Goal: Task Accomplishment & Management: Complete application form

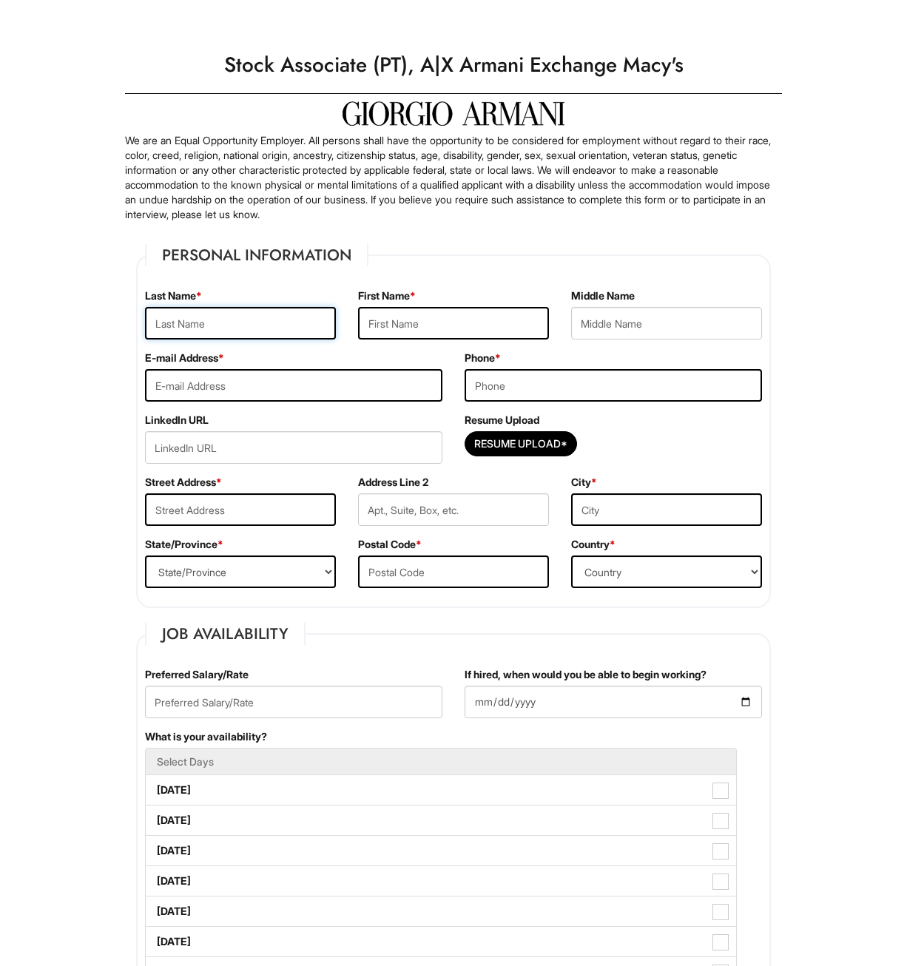
click at [238, 323] on input "text" at bounding box center [240, 323] width 191 height 33
type input "Beronio"
type input "Anthony"
type input "aberonio99@gmail.com"
type input "2013644104"
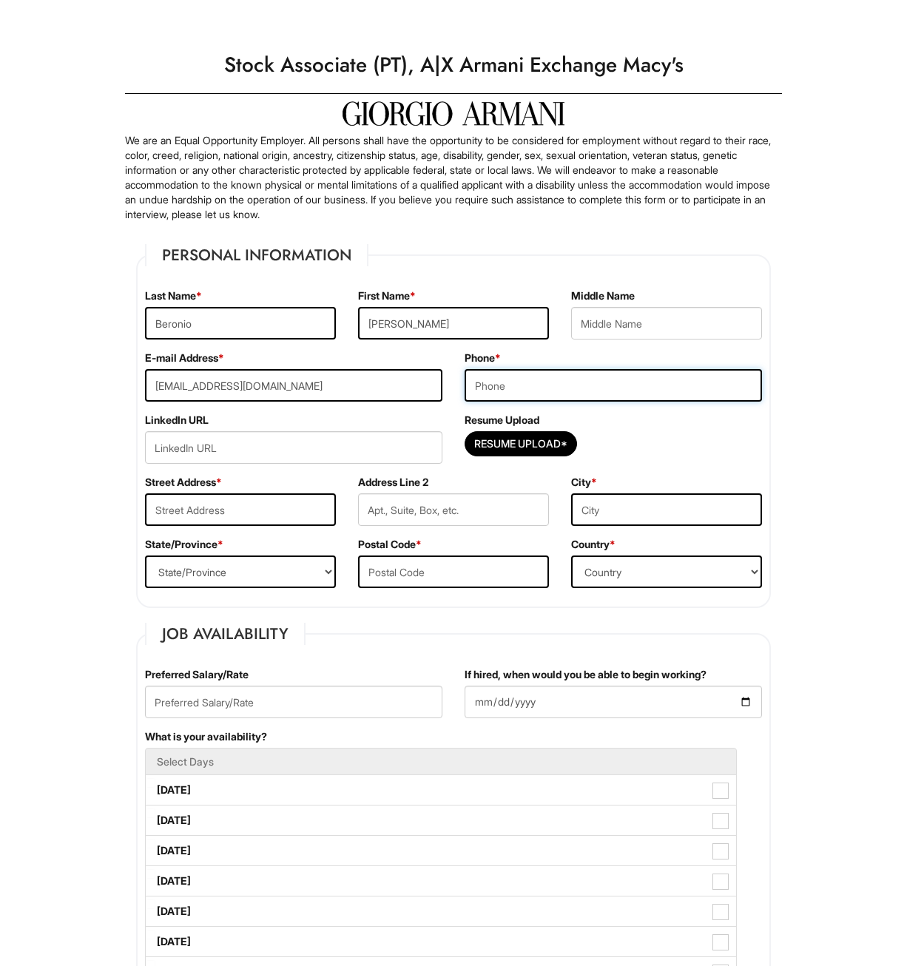
type input "69 0verlook Drive Dumont NJ 07628"
type input "Dumont"
select select "NJ"
type input "07628"
select select "United States of America"
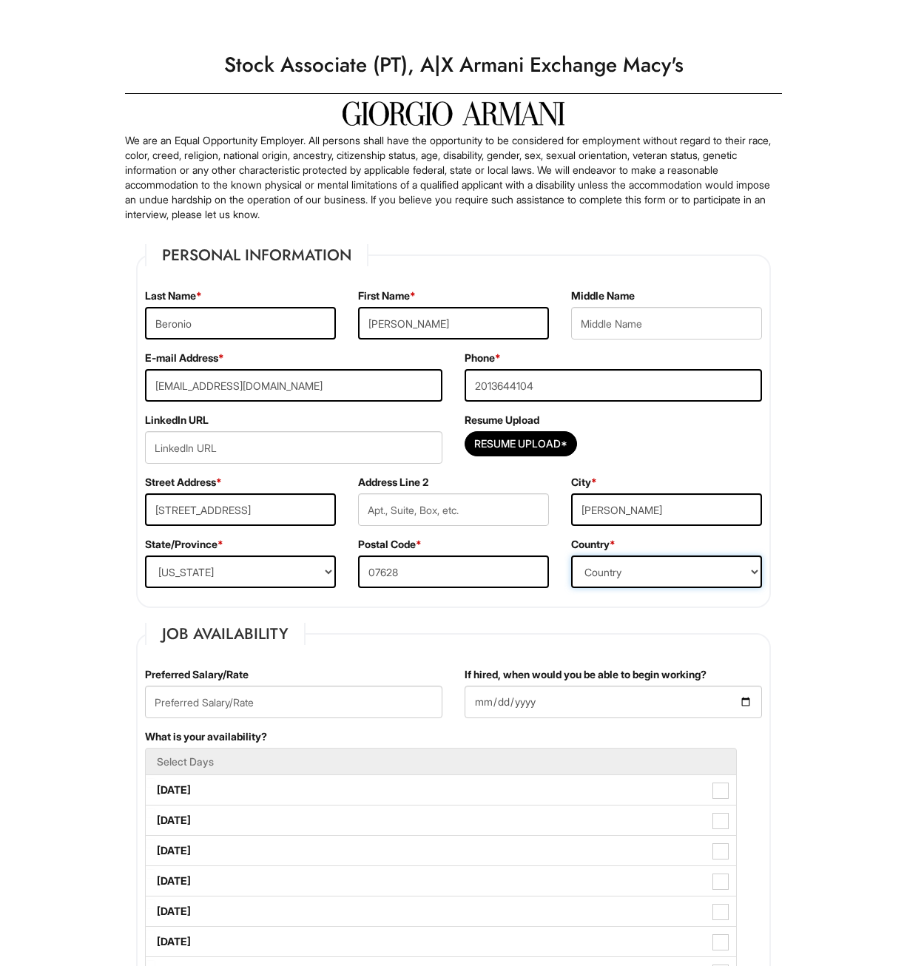
type input "16"
type input "2025-08-18"
select select "Yes"
type input "Berkely College"
type input "Associates Degree in Business Adminstatrion"
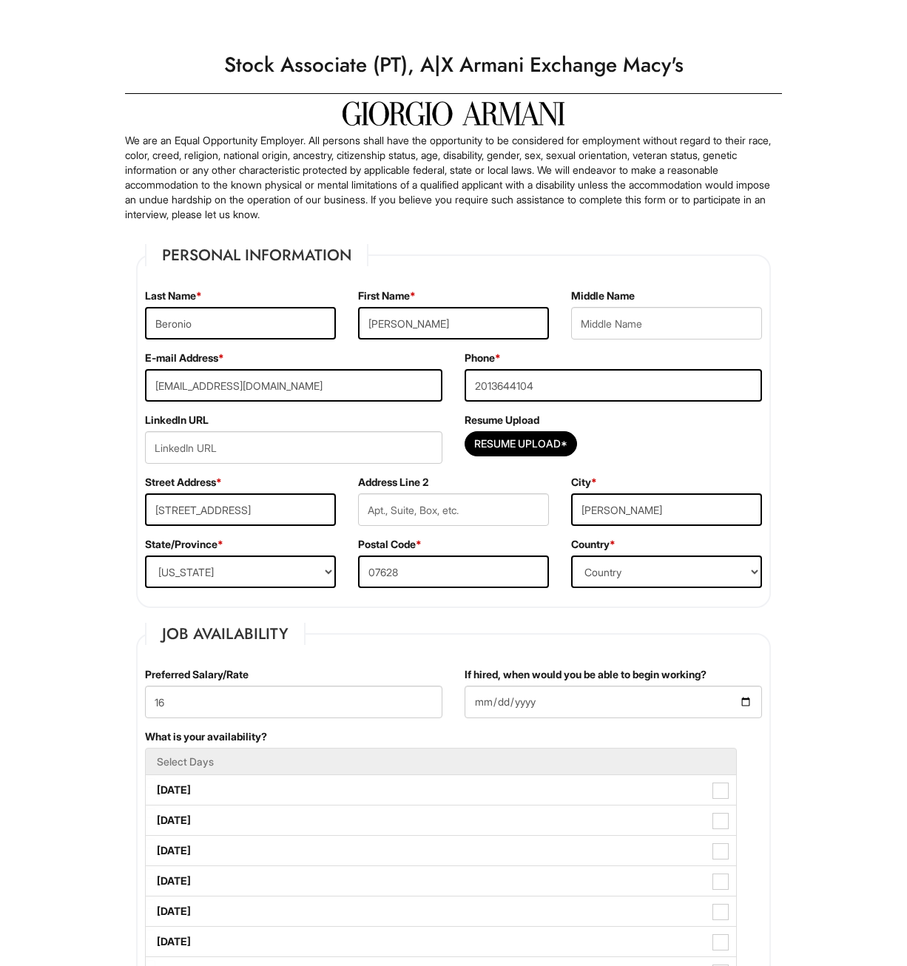
type input "Lidia"
type input "Deangelis"
type input "2012324665"
type input "Coworker"
type input "Abel"
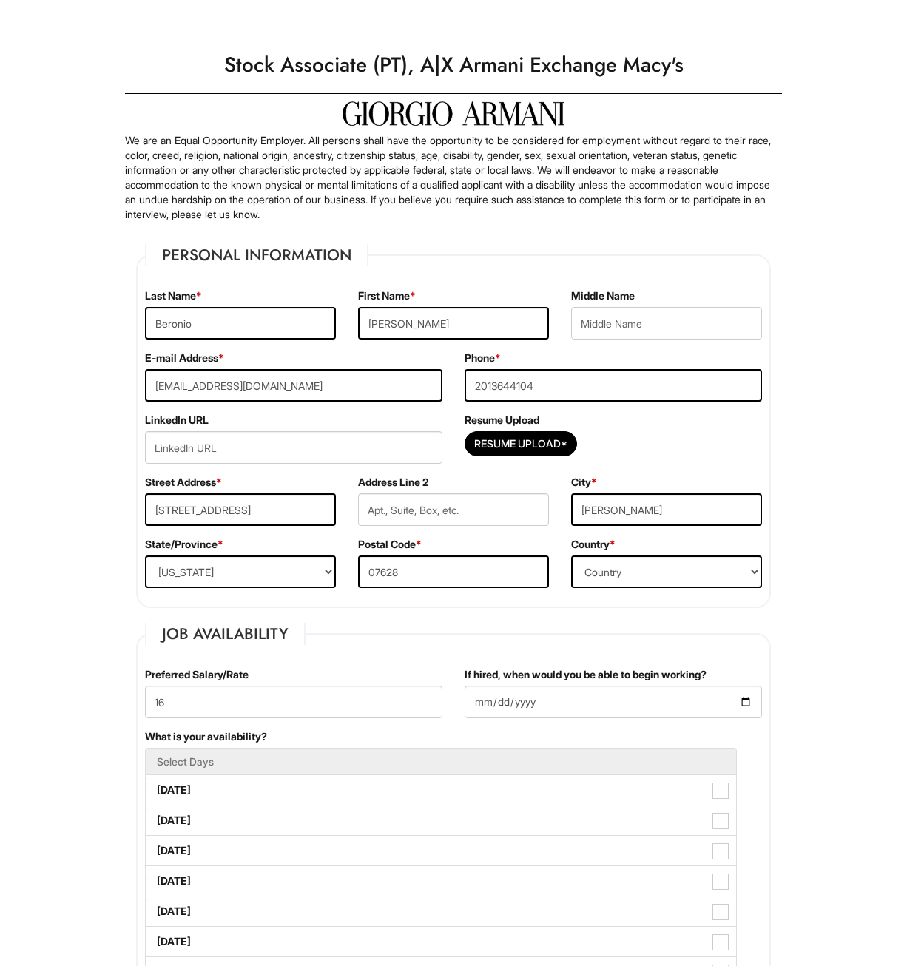
type input "Perez"
type input "2013755573"
type input "Friend"
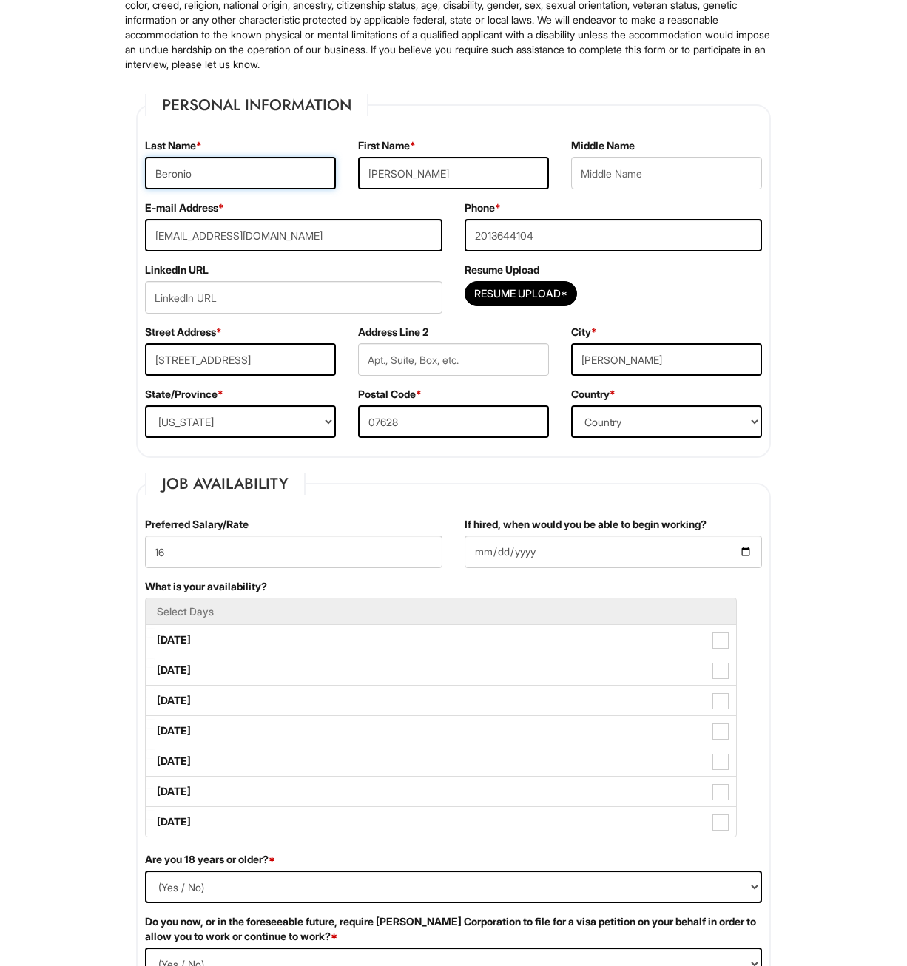
scroll to position [222, 0]
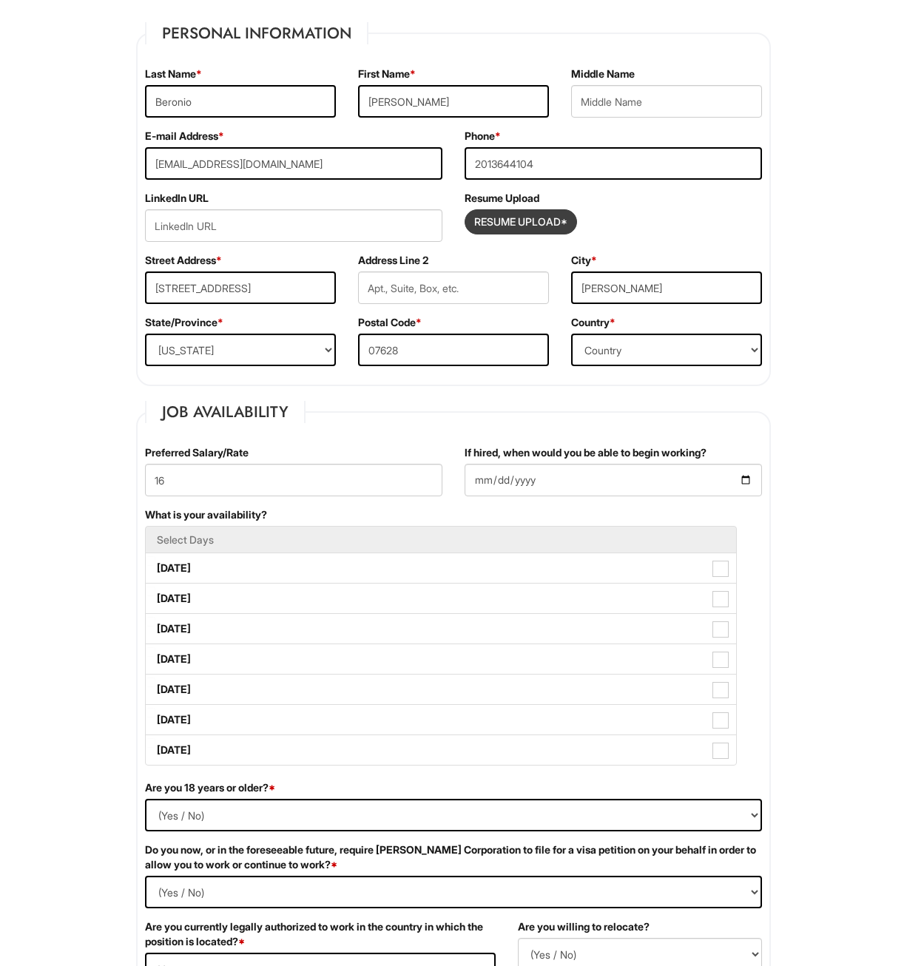
click at [524, 224] on input "Resume Upload*" at bounding box center [520, 222] width 111 height 24
type input "C:\fakepath\Updated Resume.pdf"
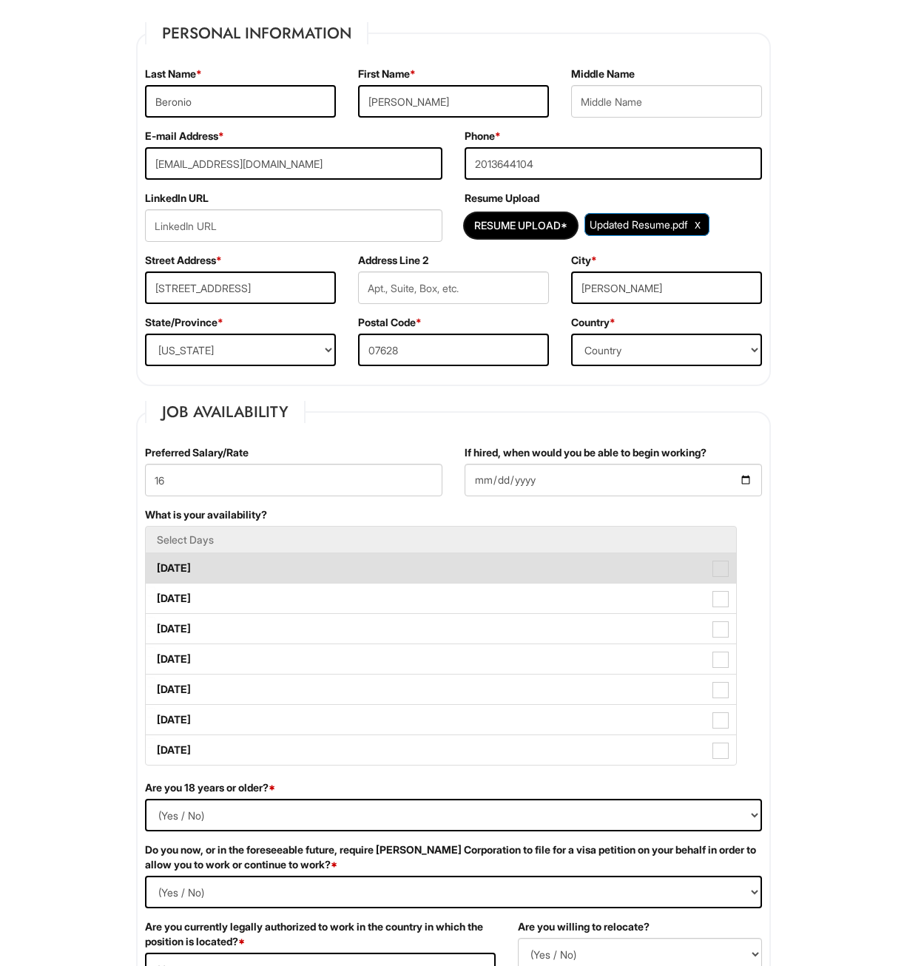
click at [241, 573] on label "Monday" at bounding box center [441, 568] width 590 height 30
click at [155, 566] on Available_Monday "Monday" at bounding box center [151, 561] width 10 height 10
checkbox Available_Monday "true"
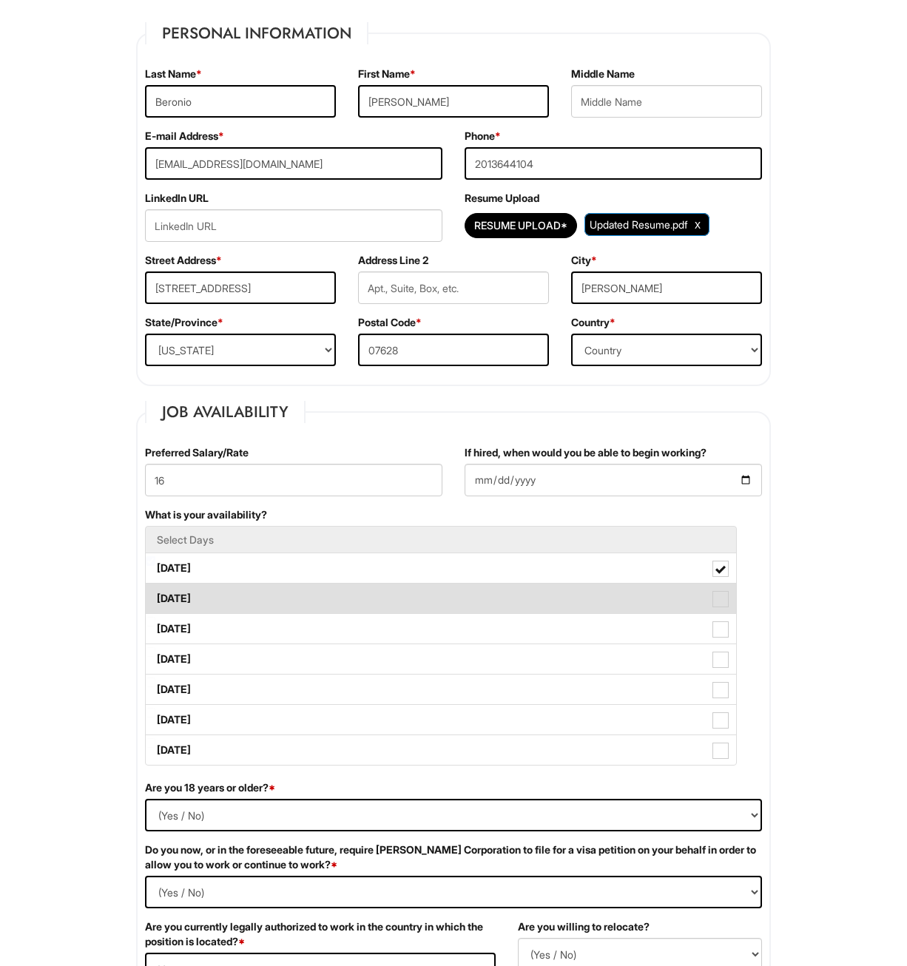
click at [232, 598] on label "Tuesday" at bounding box center [441, 599] width 590 height 30
click at [155, 596] on Available_Tuesday "Tuesday" at bounding box center [151, 592] width 10 height 10
checkbox Available_Tuesday "true"
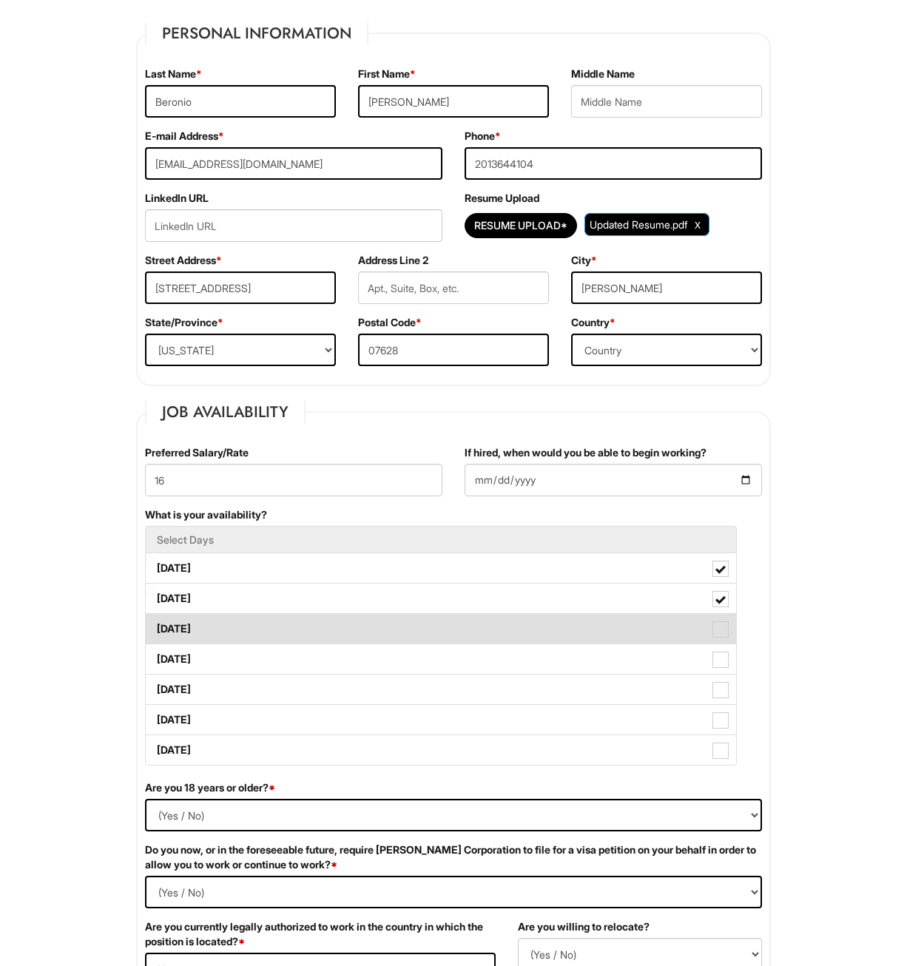
click at [237, 631] on label "Wednesday" at bounding box center [441, 629] width 590 height 30
click at [155, 627] on Available_Wednesday "Wednesday" at bounding box center [151, 622] width 10 height 10
checkbox Available_Wednesday "true"
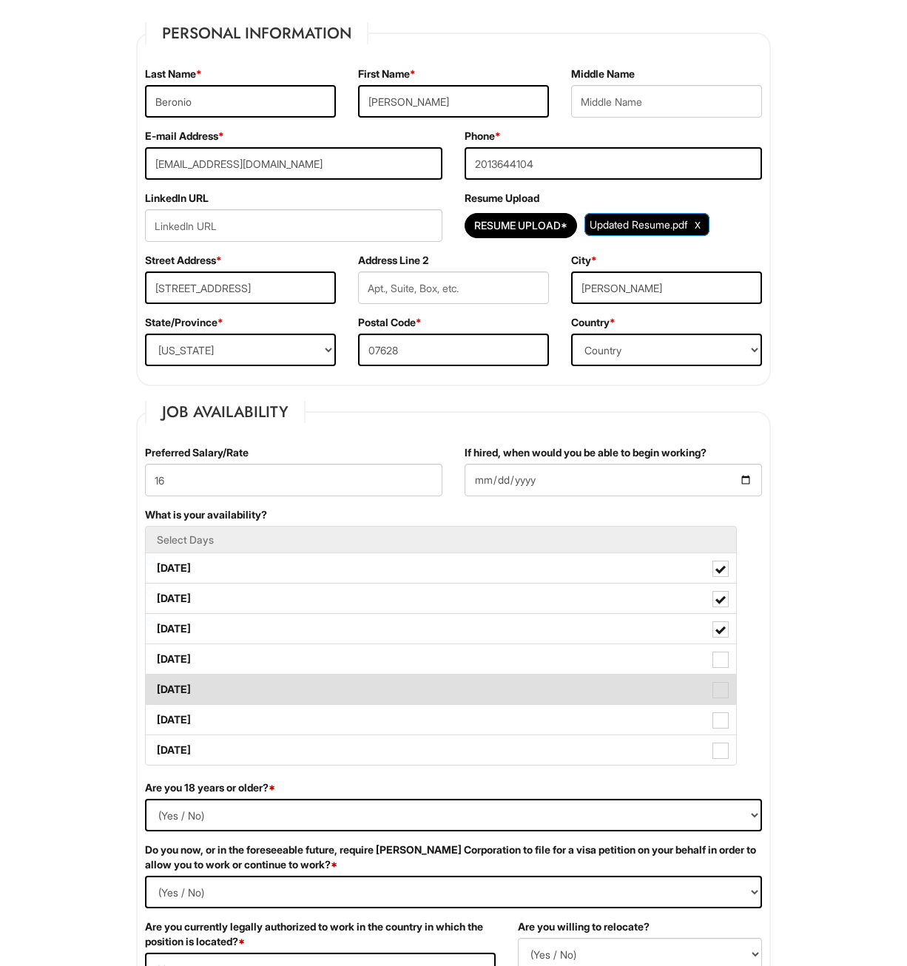
click at [235, 674] on ul "Select Days Monday Tuesday Wednesday Thursday Friday Saturday Sunday" at bounding box center [441, 646] width 592 height 240
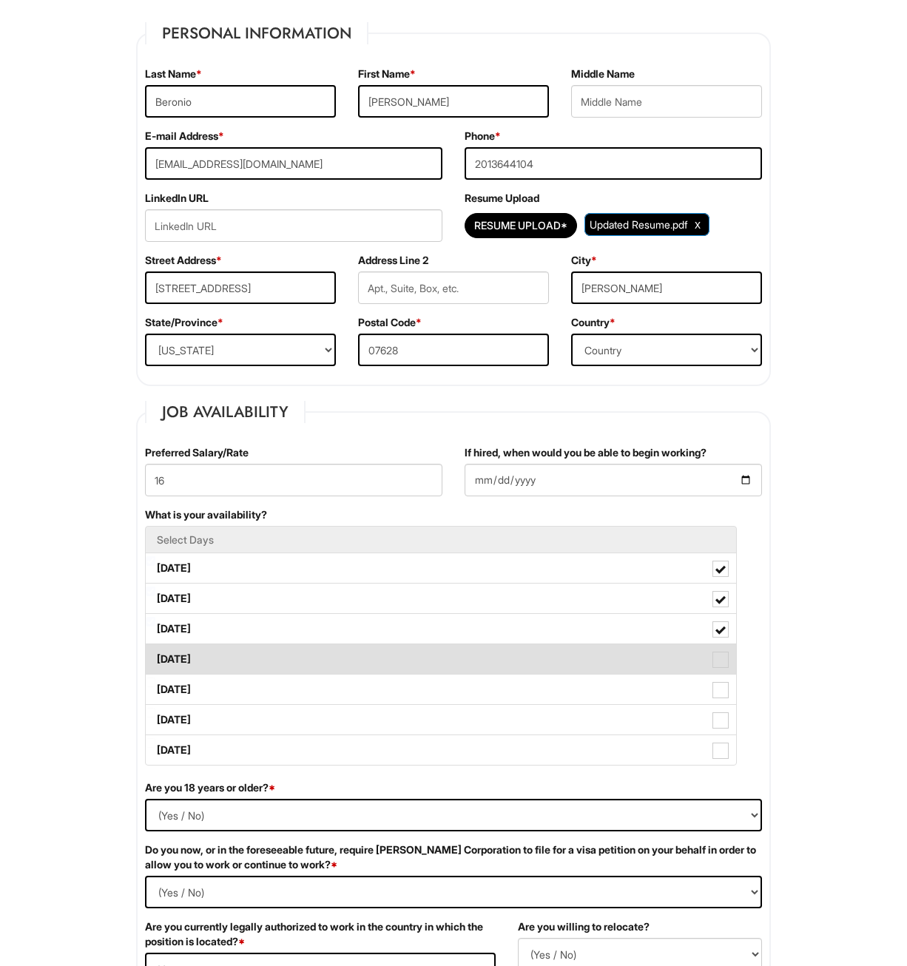
drag, startPoint x: 235, startPoint y: 674, endPoint x: 226, endPoint y: 659, distance: 17.5
click at [226, 659] on label "Thursday" at bounding box center [441, 660] width 590 height 30
click at [155, 657] on Available_Thursday "Thursday" at bounding box center [151, 652] width 10 height 10
checkbox Available_Thursday "true"
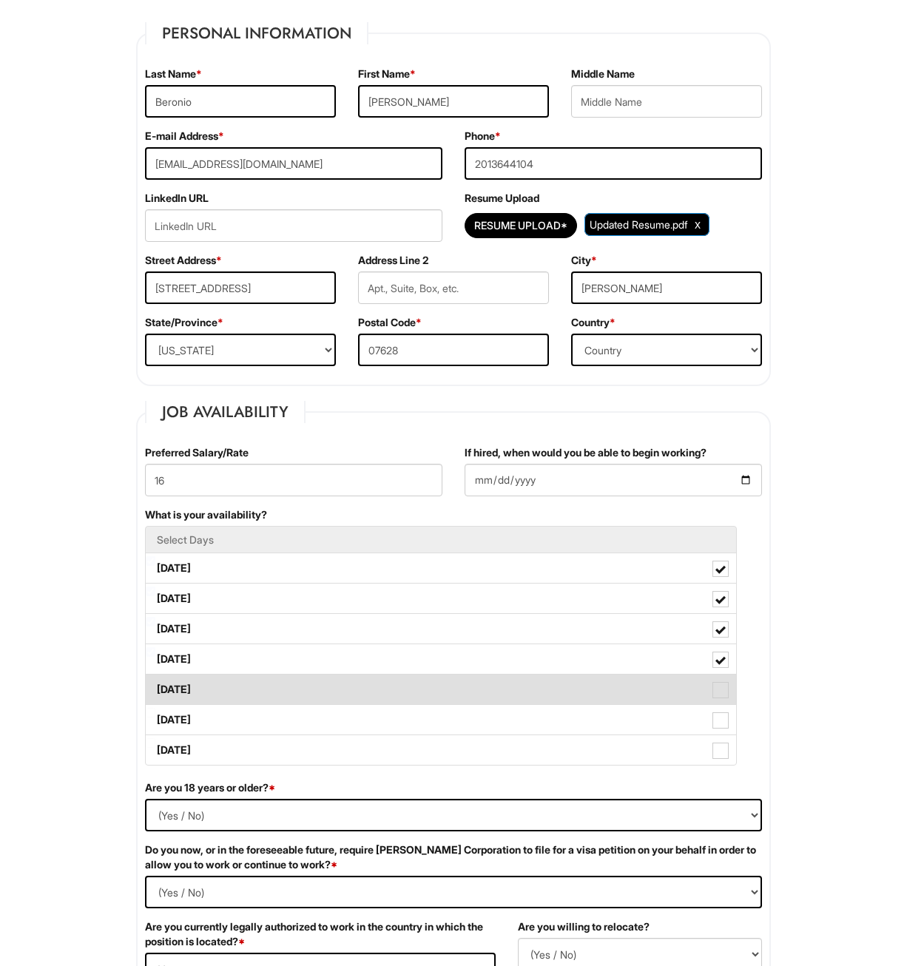
drag, startPoint x: 226, startPoint y: 686, endPoint x: 230, endPoint y: 704, distance: 18.1
click at [226, 687] on label "Friday" at bounding box center [441, 690] width 590 height 30
click at [155, 687] on Available_Friday "Friday" at bounding box center [151, 683] width 10 height 10
checkbox Available_Friday "true"
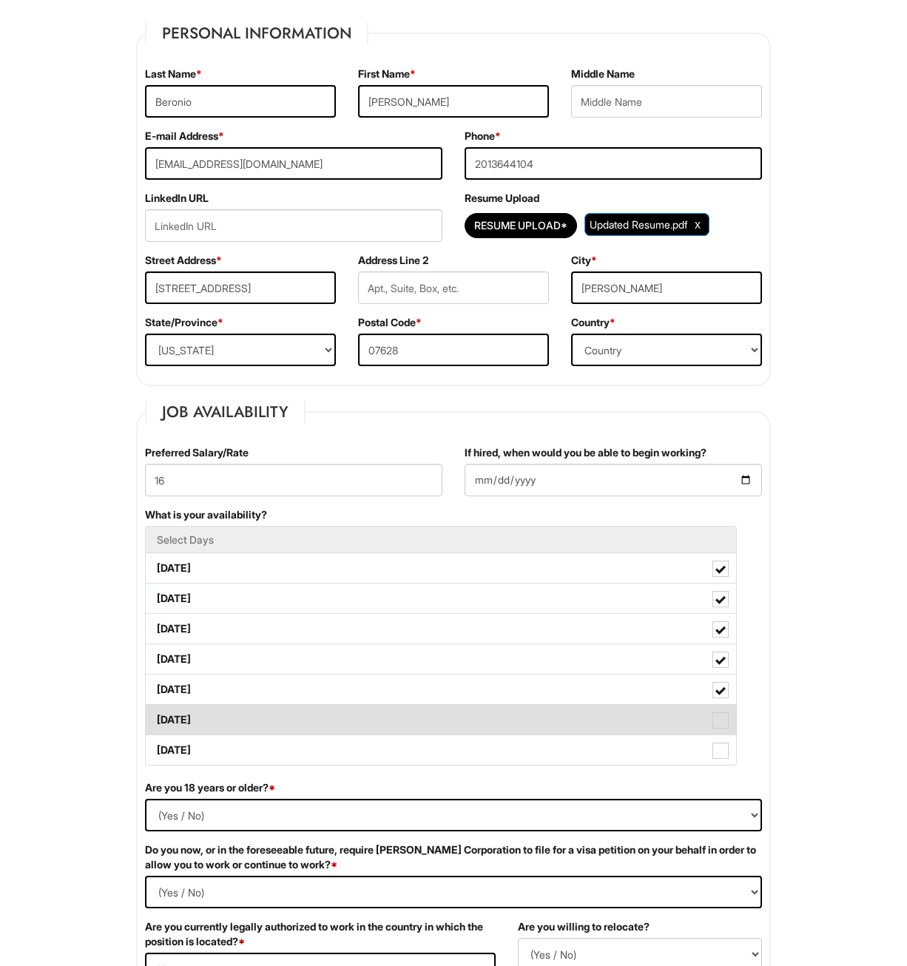
click at [231, 729] on label "Saturday" at bounding box center [441, 720] width 590 height 30
click at [155, 718] on Available_Saturday "Saturday" at bounding box center [151, 713] width 10 height 10
checkbox Available_Saturday "true"
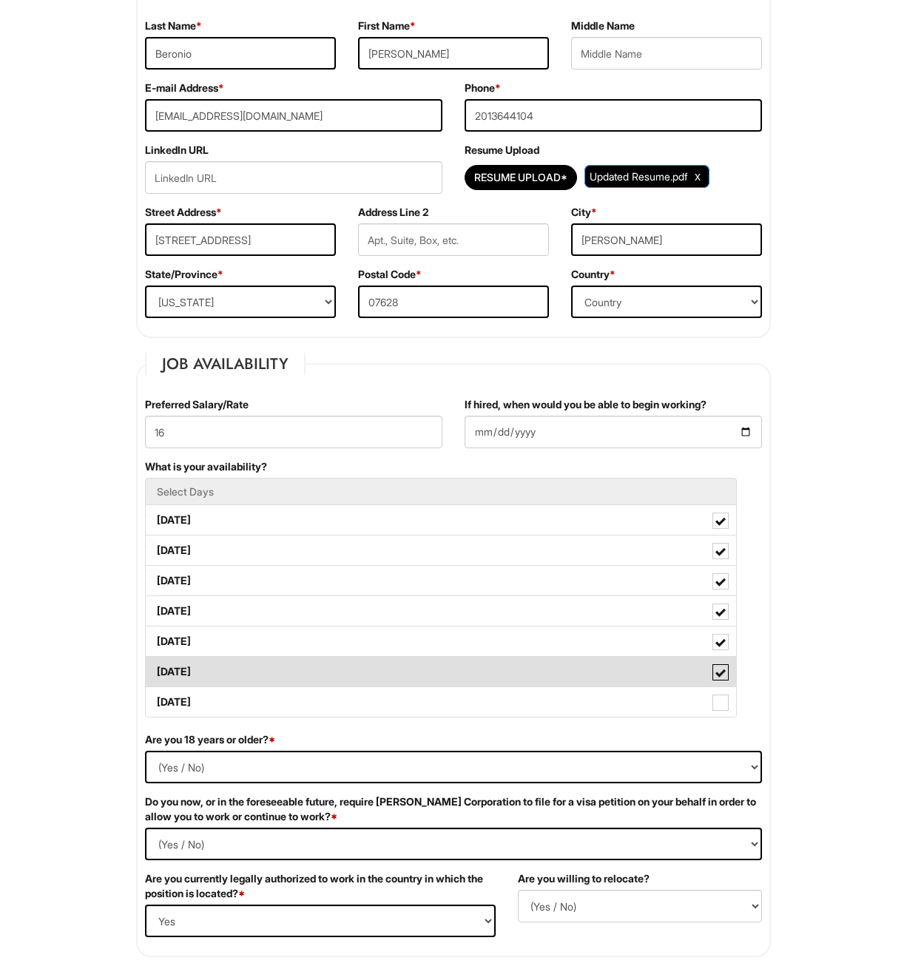
scroll to position [296, 0]
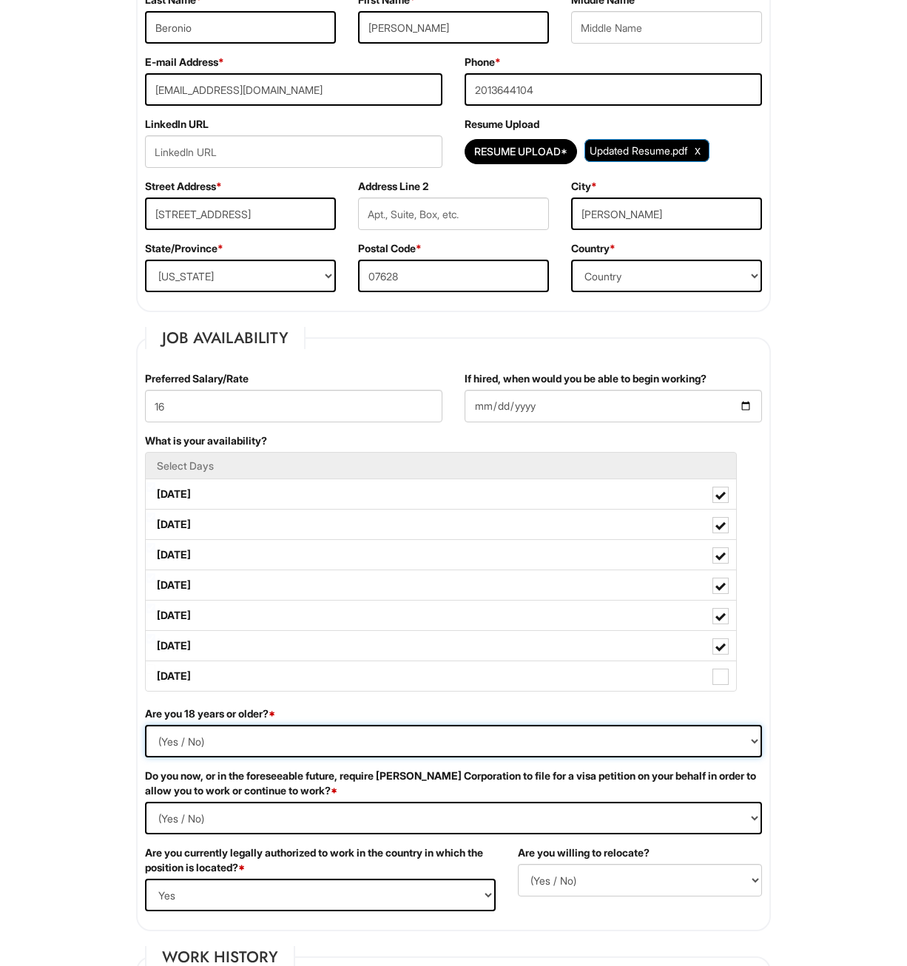
click at [278, 732] on select "(Yes / No) Yes No" at bounding box center [453, 741] width 617 height 33
click at [279, 743] on select "(Yes / No) Yes No" at bounding box center [453, 741] width 617 height 33
select select "Yes"
click at [145, 725] on select "(Yes / No) Yes No" at bounding box center [453, 741] width 617 height 33
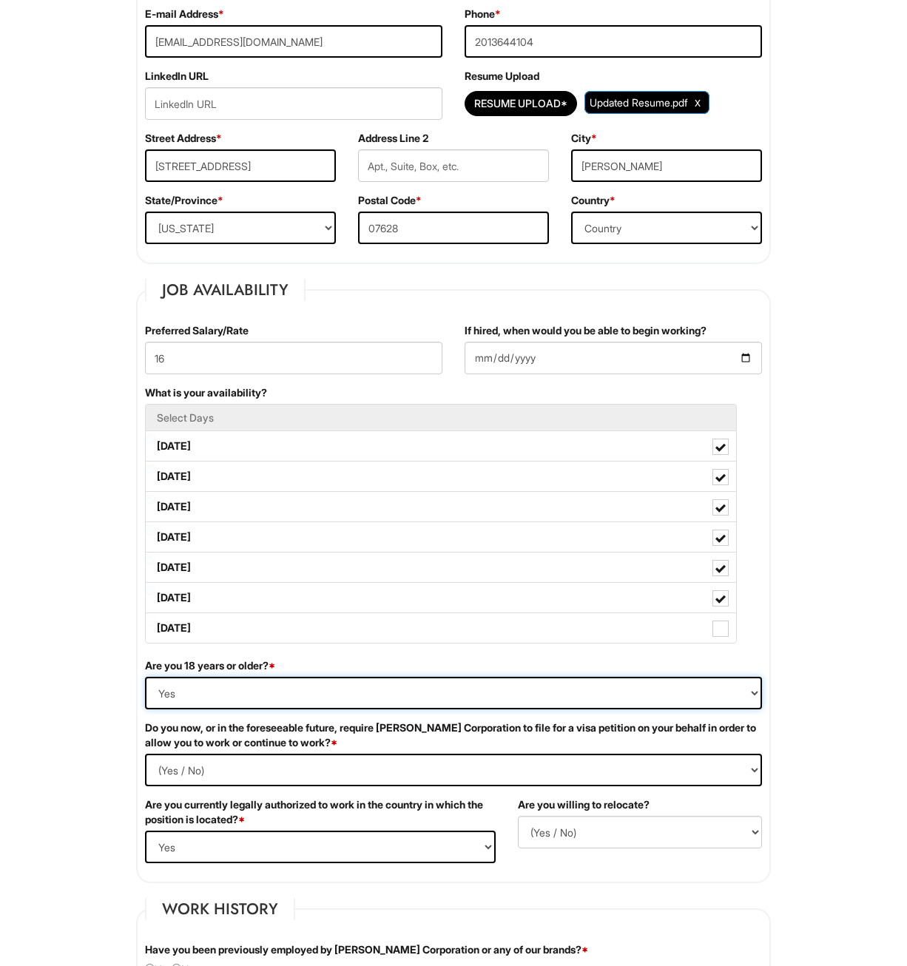
scroll to position [370, 0]
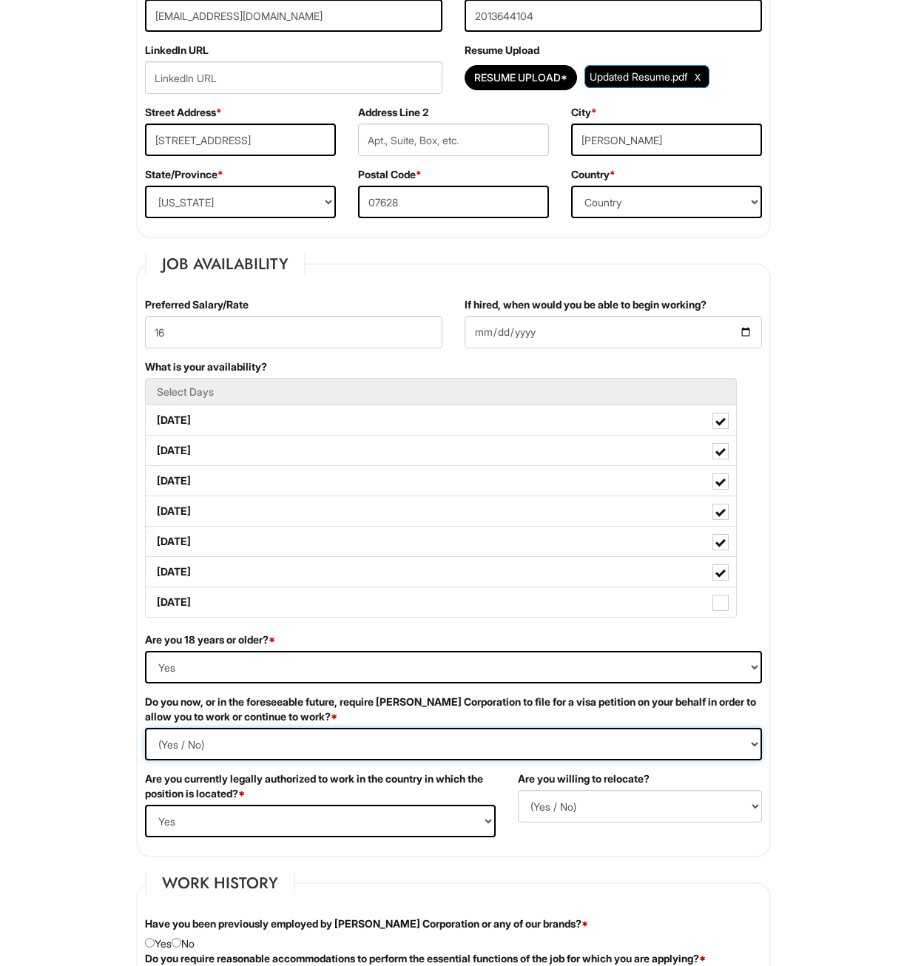
drag, startPoint x: 301, startPoint y: 750, endPoint x: 297, endPoint y: 756, distance: 7.6
click at [301, 750] on Required "(Yes / No) Yes No" at bounding box center [453, 744] width 617 height 33
click at [282, 741] on Required "(Yes / No) Yes No" at bounding box center [453, 744] width 617 height 33
select Required "No"
click at [145, 728] on Required "(Yes / No) Yes No" at bounding box center [453, 744] width 617 height 33
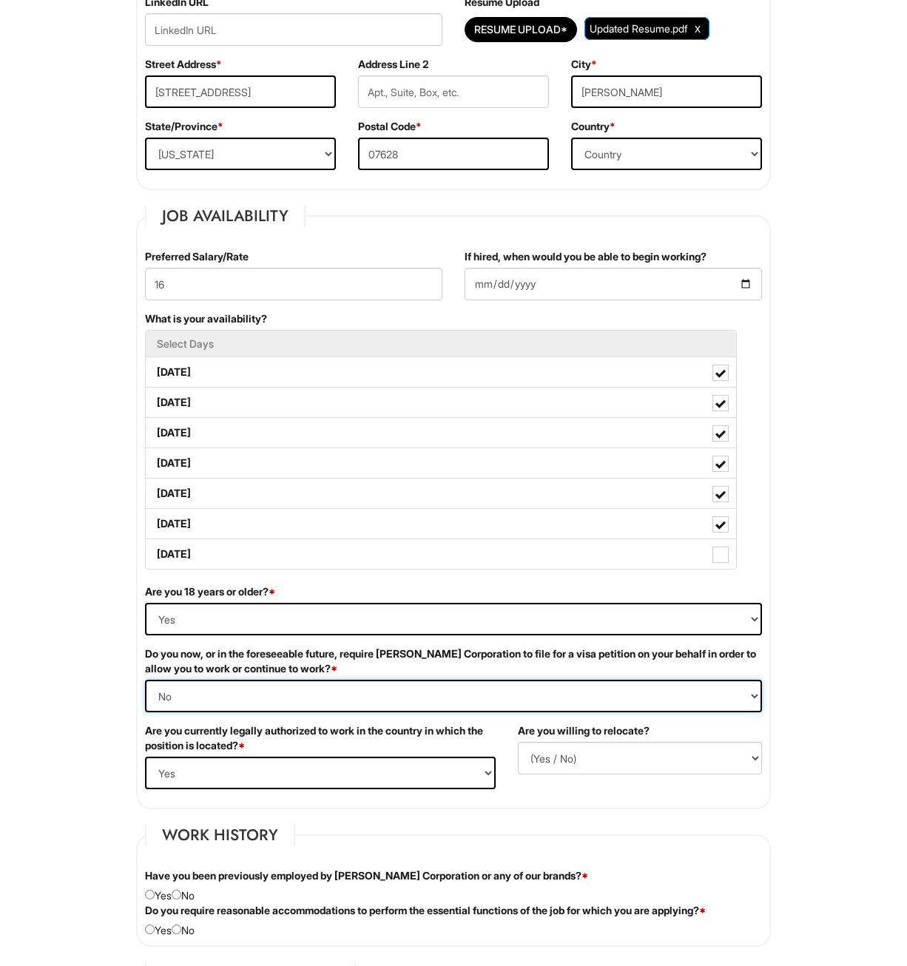
scroll to position [444, 0]
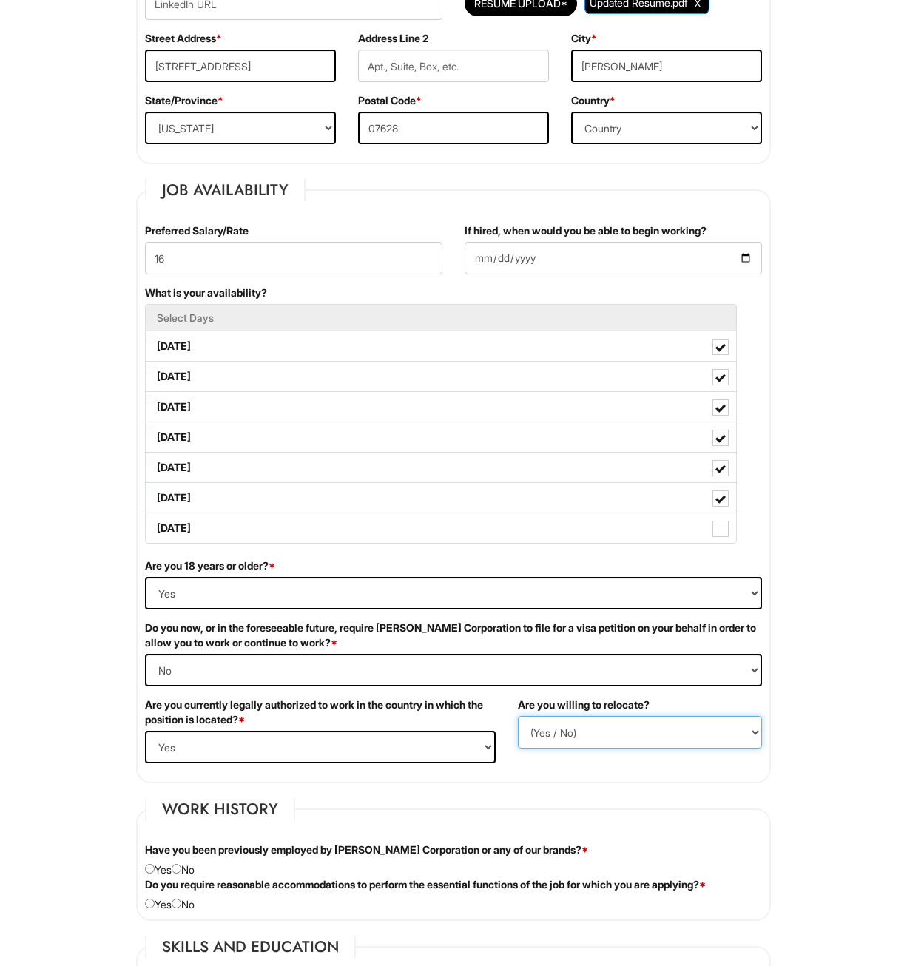
click at [560, 727] on select "(Yes / No) No Yes" at bounding box center [640, 732] width 244 height 33
select select "N"
click at [518, 716] on select "(Yes / No) No Yes" at bounding box center [640, 732] width 244 height 33
click at [573, 733] on select "(Yes / No) No Yes" at bounding box center [640, 732] width 244 height 33
select select
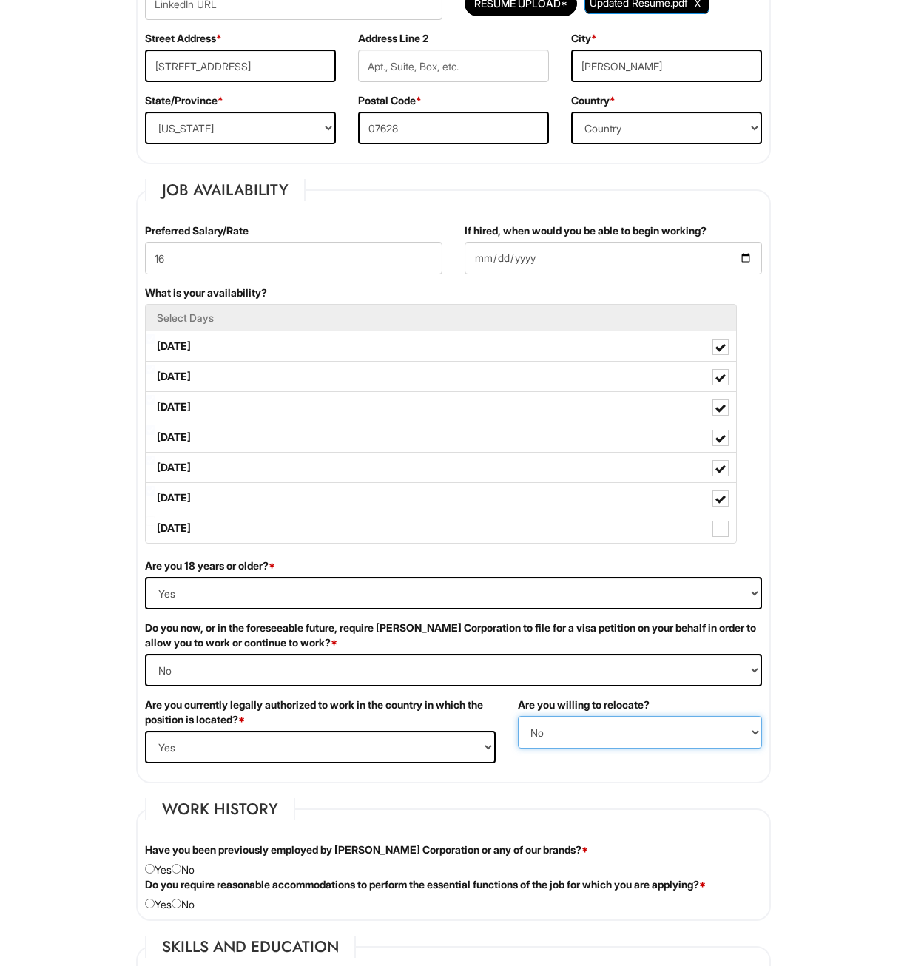
click at [518, 716] on select "(Yes / No) No Yes" at bounding box center [640, 732] width 244 height 33
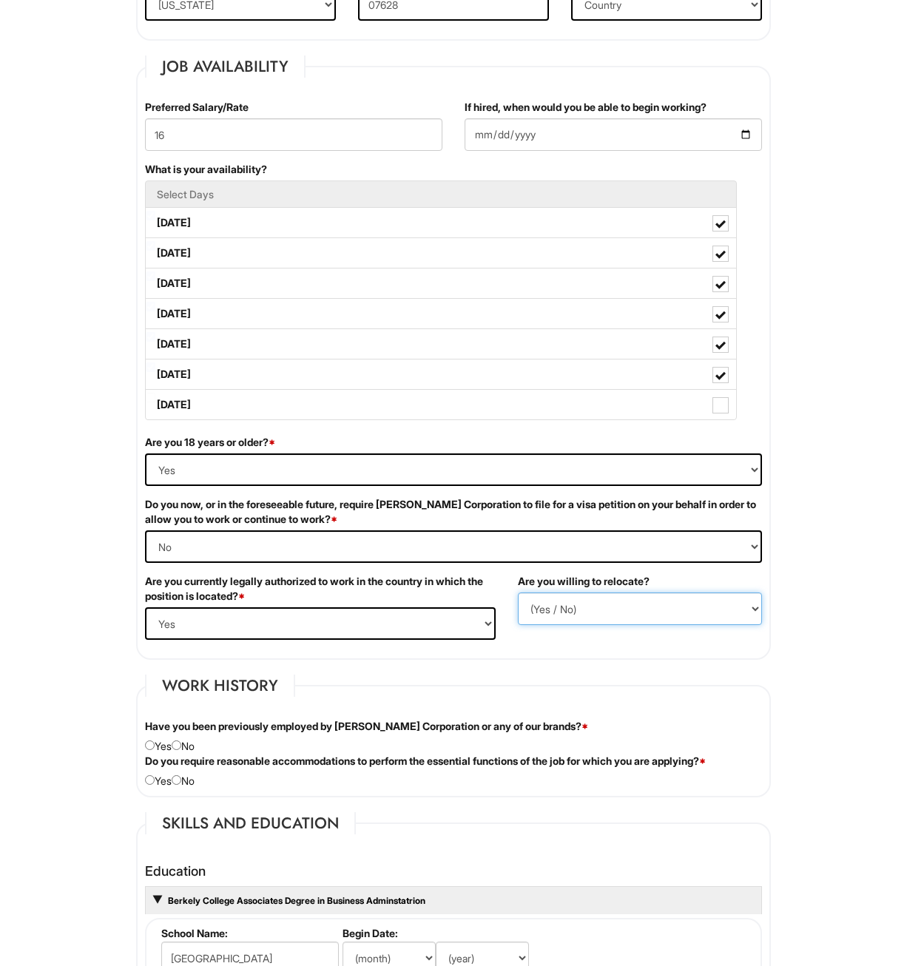
scroll to position [592, 0]
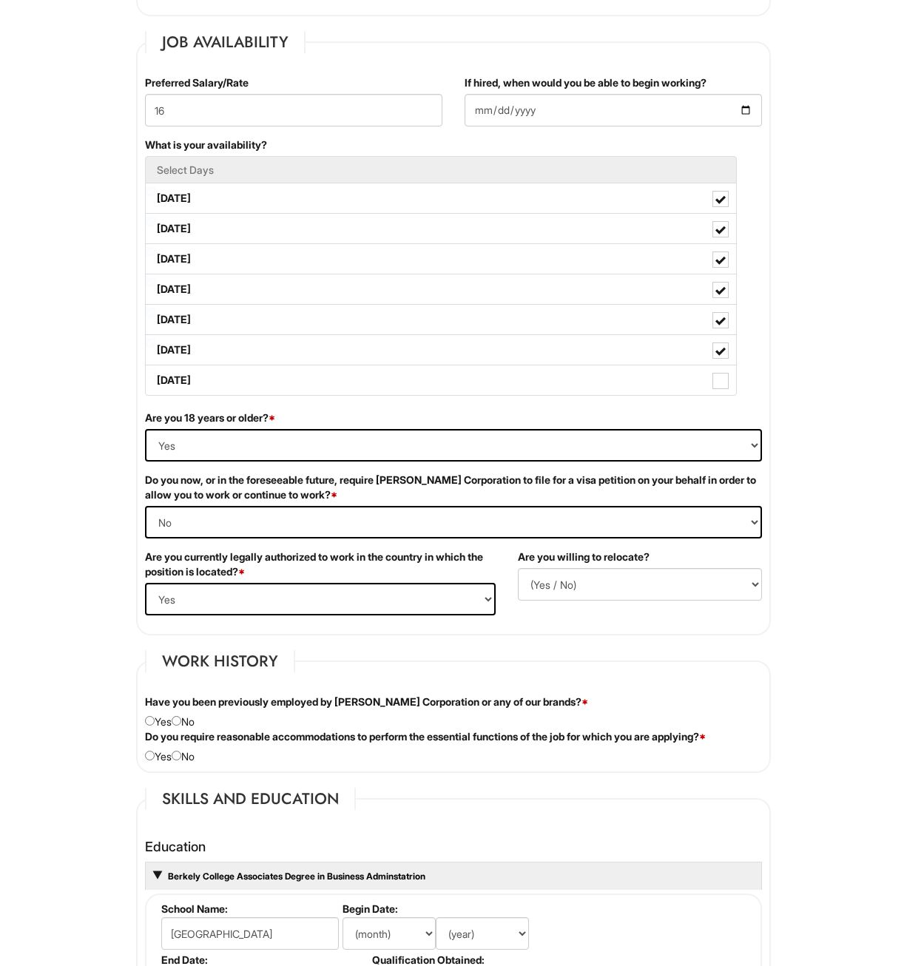
click at [189, 724] on div "Have you been previously employed by Giorgio Armani Corporation or any of our b…" at bounding box center [453, 712] width 639 height 35
click at [181, 718] on input "radio" at bounding box center [177, 721] width 10 height 10
radio input "true"
click at [181, 756] on input "radio" at bounding box center [177, 756] width 10 height 10
radio input "true"
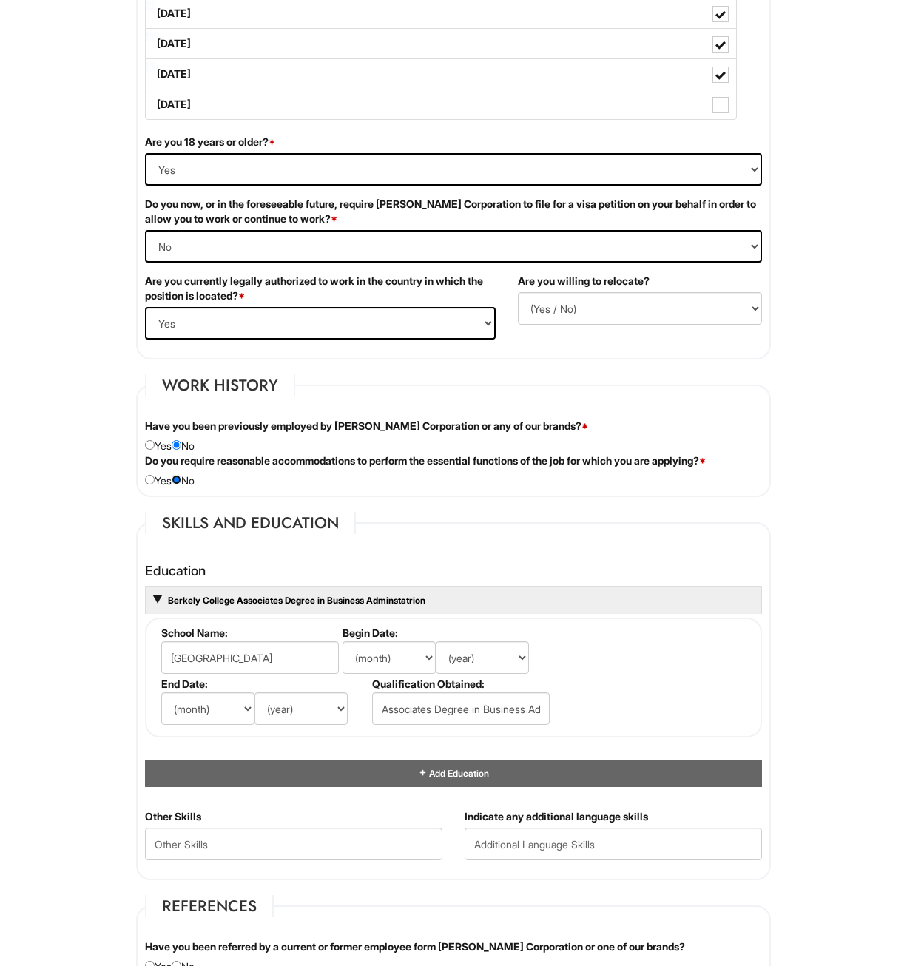
scroll to position [888, 0]
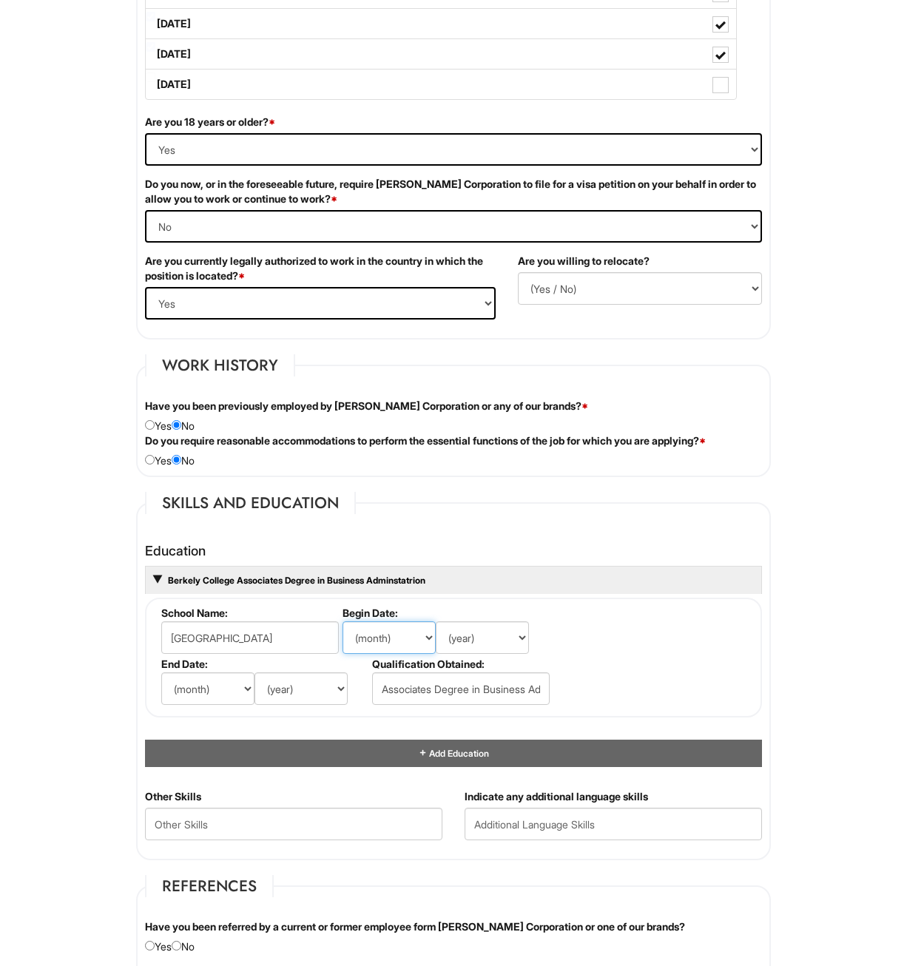
click at [388, 642] on select "(month) Jan Feb Mar Apr May Jun Jul Aug Sep Oct Nov Dec" at bounding box center [389, 638] width 93 height 33
click at [64, 41] on html "Please Complete This Form 1 2 3 Stock Associate (PT), A|X Armani Exchange Macy'…" at bounding box center [453, 557] width 907 height 2891
click at [400, 638] on select "(month) Jan Feb Mar Apr May Jun Jul Aug Sep Oct Nov Dec" at bounding box center [389, 638] width 93 height 33
select select "9"
click at [343, 622] on select "(month) Jan Feb Mar Apr May Jun Jul Aug Sep Oct Nov Dec" at bounding box center [389, 638] width 93 height 33
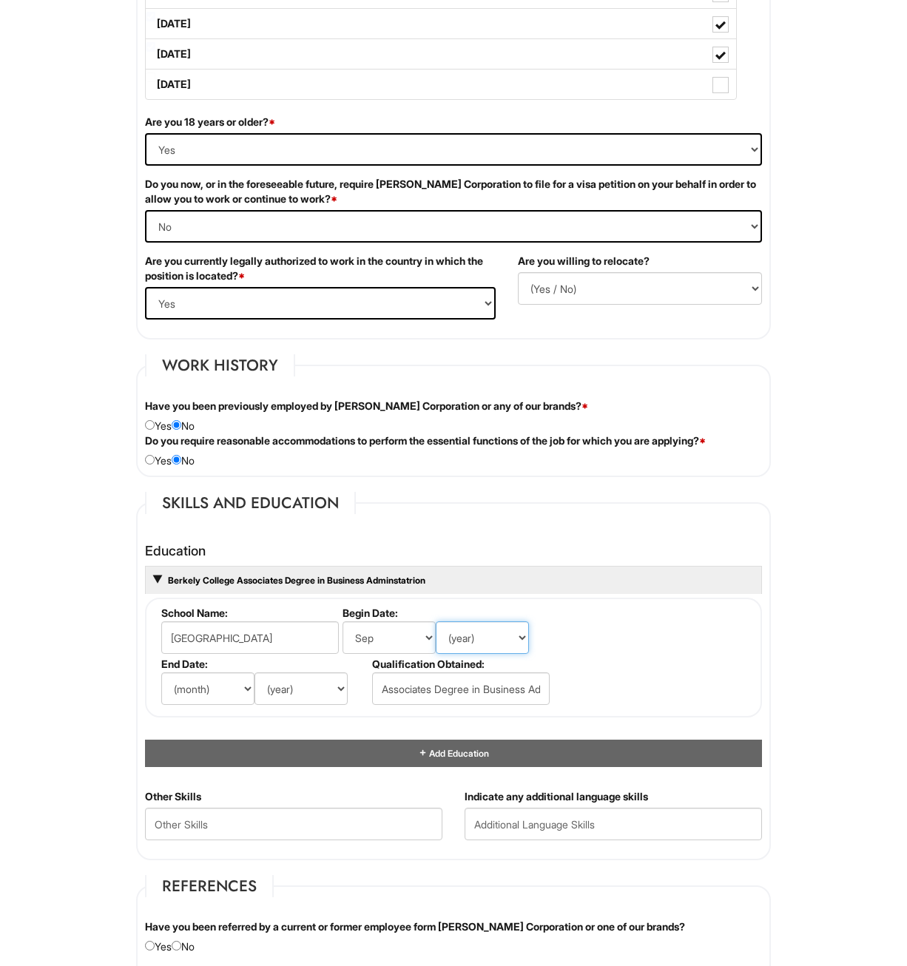
click at [485, 647] on select "(year) 2029 2028 2027 2026 2025 2024 2023 2022 2021 2020 2019 2018 2017 2016 20…" at bounding box center [482, 638] width 93 height 33
select select "2019"
click at [436, 622] on select "(year) 2029 2028 2027 2026 2025 2024 2023 2022 2021 2020 2019 2018 2017 2016 20…" at bounding box center [482, 638] width 93 height 33
click at [233, 682] on select "(month) Jan Feb Mar Apr May Jun Jul Aug Sep Oct Nov Dec" at bounding box center [207, 689] width 93 height 33
select select "5"
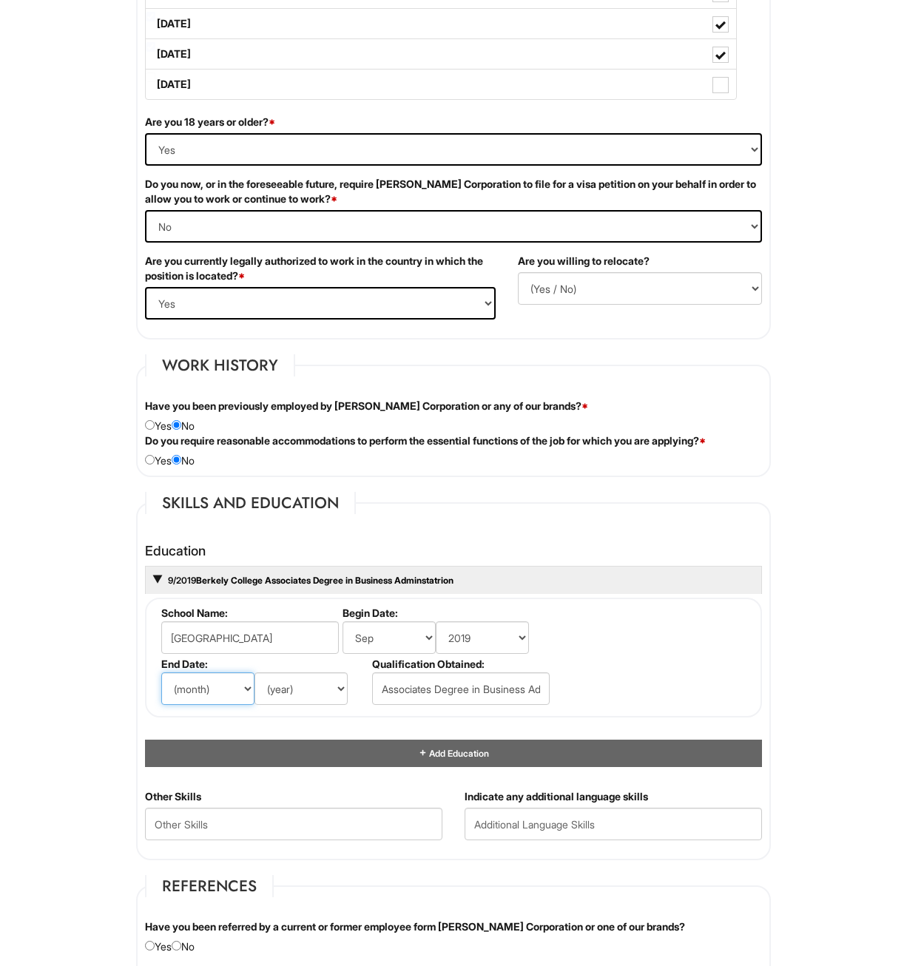
click at [161, 673] on select "(month) Jan Feb Mar Apr May Jun Jul Aug Sep Oct Nov Dec" at bounding box center [207, 689] width 93 height 33
click at [282, 698] on select "(year) 2029 2028 2027 2026 2025 2024 2023 2022 2021 2020 2019 2018 2017 2016 20…" at bounding box center [301, 689] width 93 height 33
select select "2022"
click at [255, 673] on select "(year) 2029 2028 2027 2026 2025 2024 2023 2022 2021 2020 2019 2018 2017 2016 20…" at bounding box center [301, 689] width 93 height 33
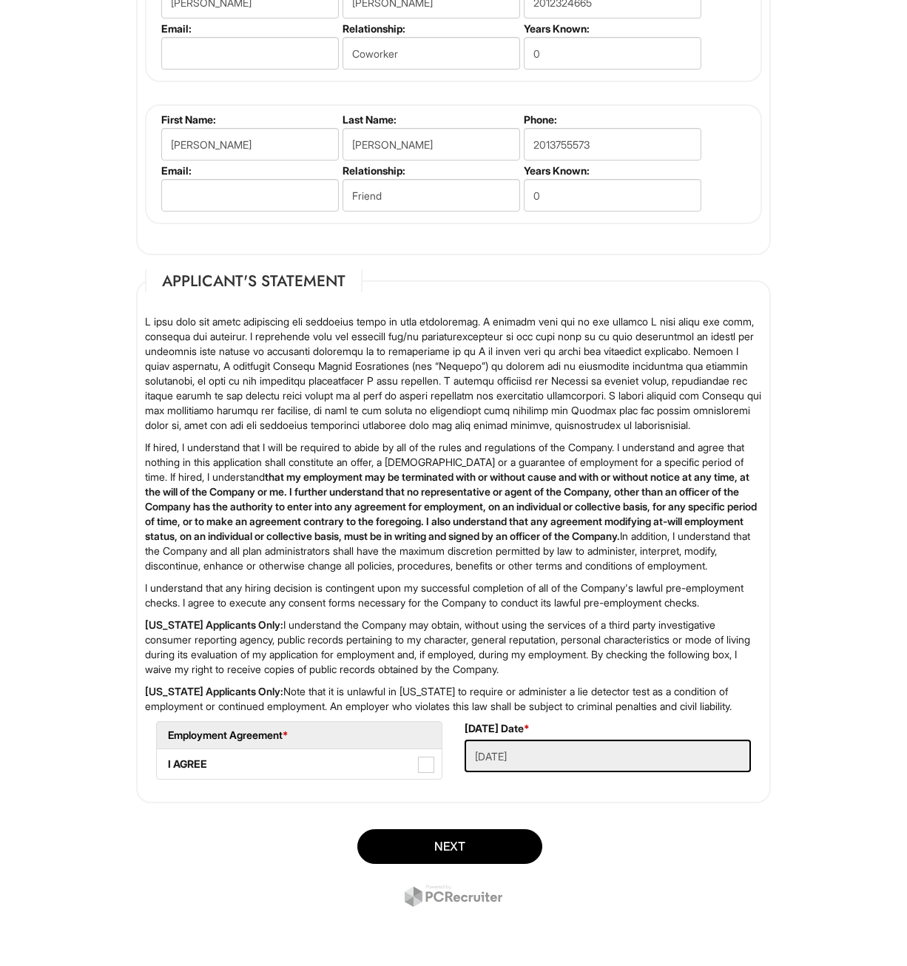
scroll to position [1984, 0]
click at [426, 760] on span at bounding box center [426, 765] width 16 height 16
click at [166, 760] on AGREE "I AGREE" at bounding box center [162, 758] width 10 height 10
checkbox AGREE "true"
click at [485, 838] on button "Next" at bounding box center [449, 847] width 185 height 35
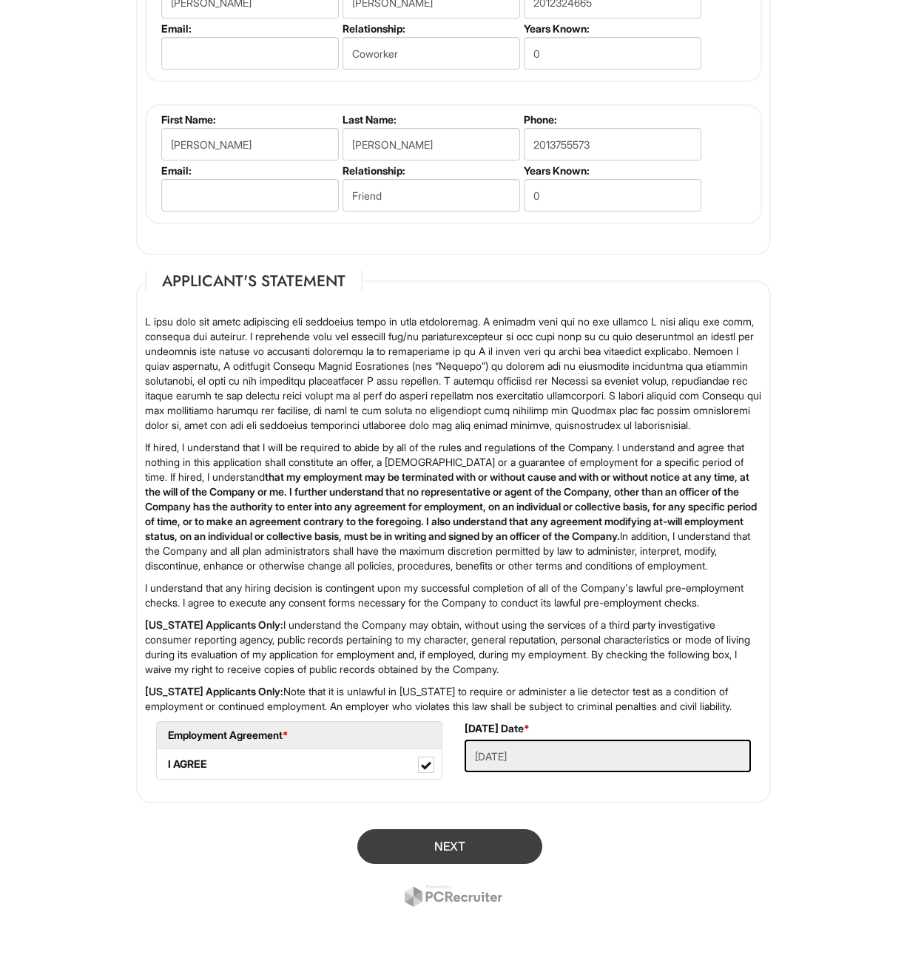
scroll to position [90, 0]
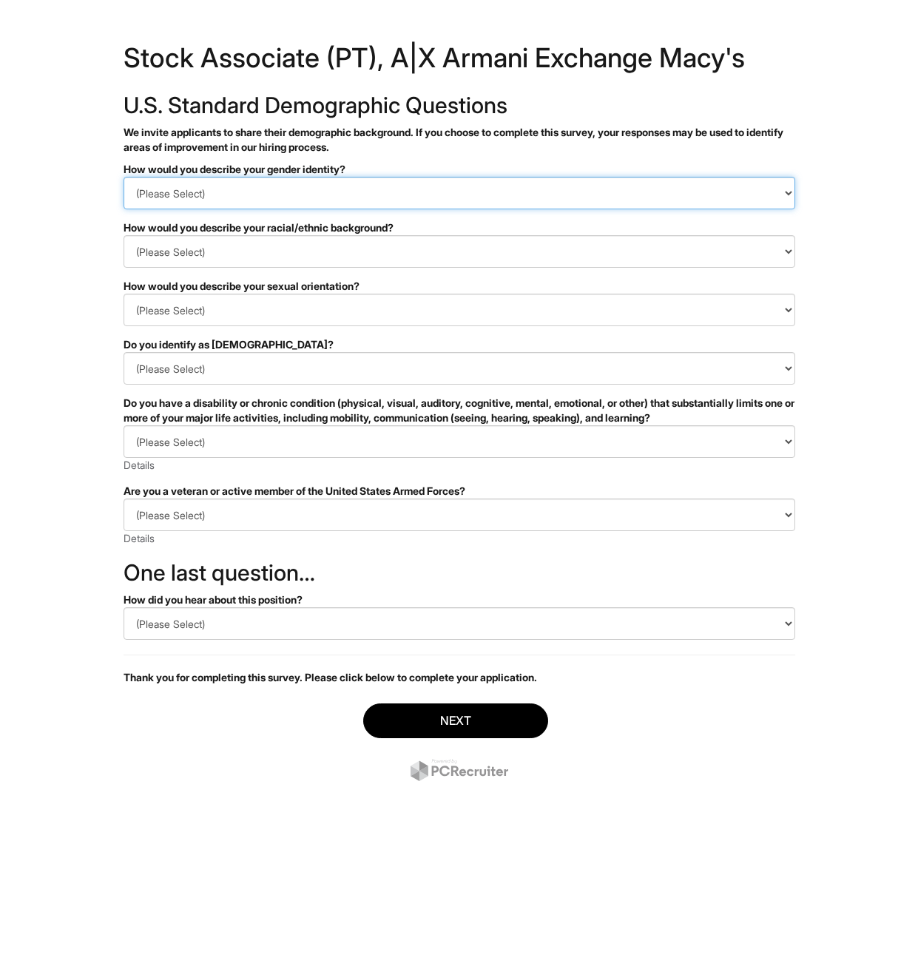
click at [241, 196] on select "(Please Select) Man Woman Non-binary I prefer to self-describe I don't wish to …" at bounding box center [460, 193] width 672 height 33
select select "Man"
click at [124, 177] on select "(Please Select) Man Woman Non-binary I prefer to self-describe I don't wish to …" at bounding box center [460, 193] width 672 height 33
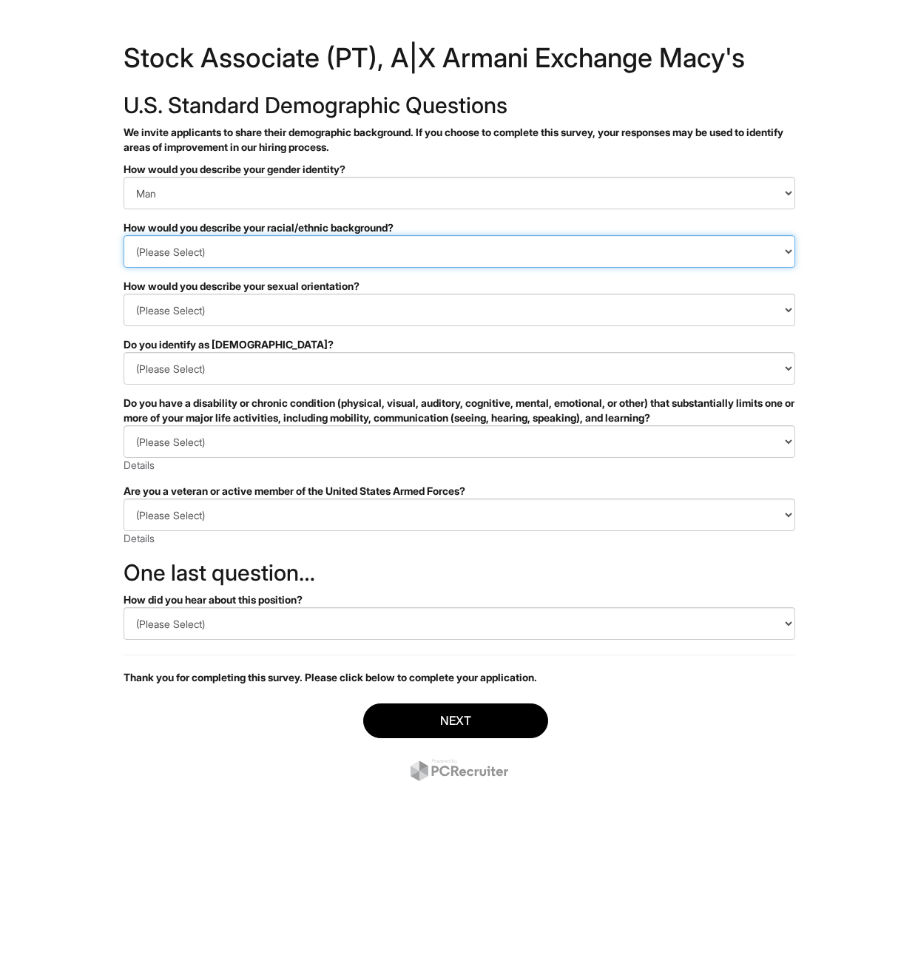
click at [232, 246] on select "(Please Select) Black or of African descent East Asian Hispanic, Latinx or of S…" at bounding box center [460, 251] width 672 height 33
select select "White or European"
click at [124, 235] on select "(Please Select) Black or of African descent East Asian Hispanic, Latinx or of S…" at bounding box center [460, 251] width 672 height 33
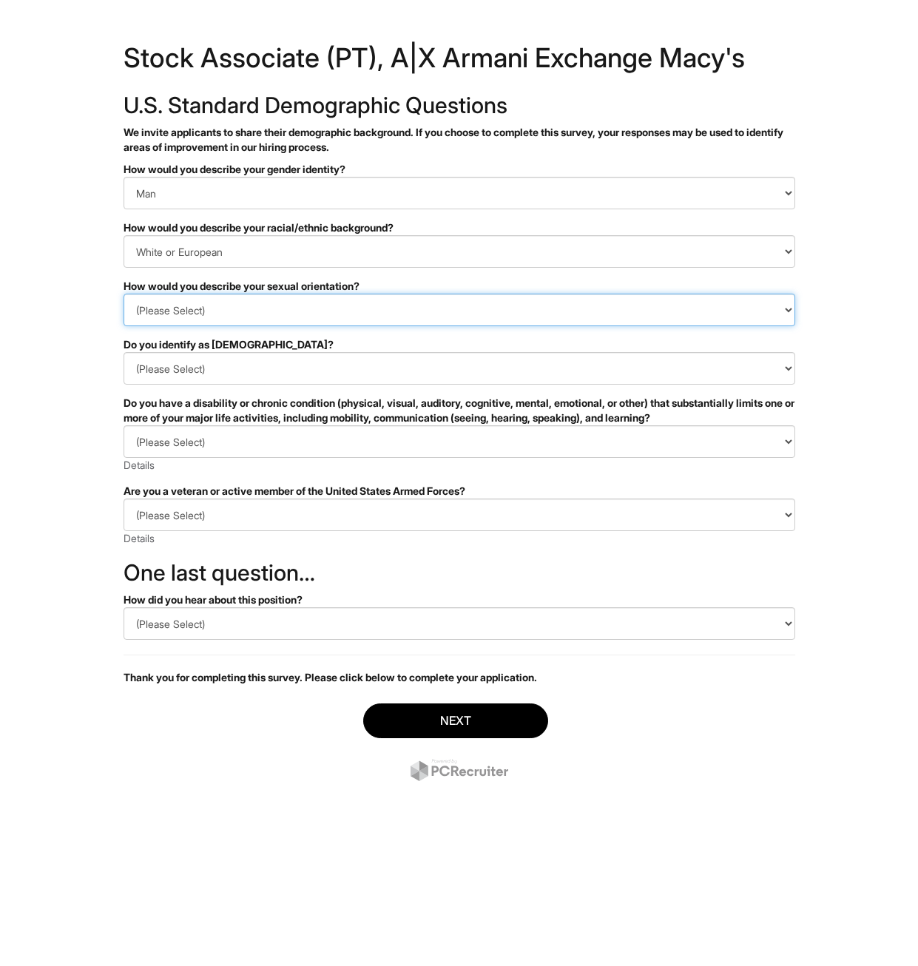
click at [220, 321] on select "(Please Select) Asexual Bisexual and/or pansexual Gay Heterosexual Lesbian Quee…" at bounding box center [460, 310] width 672 height 33
select select "Heterosexual"
click at [124, 294] on select "(Please Select) Asexual Bisexual and/or pansexual Gay Heterosexual Lesbian Quee…" at bounding box center [460, 310] width 672 height 33
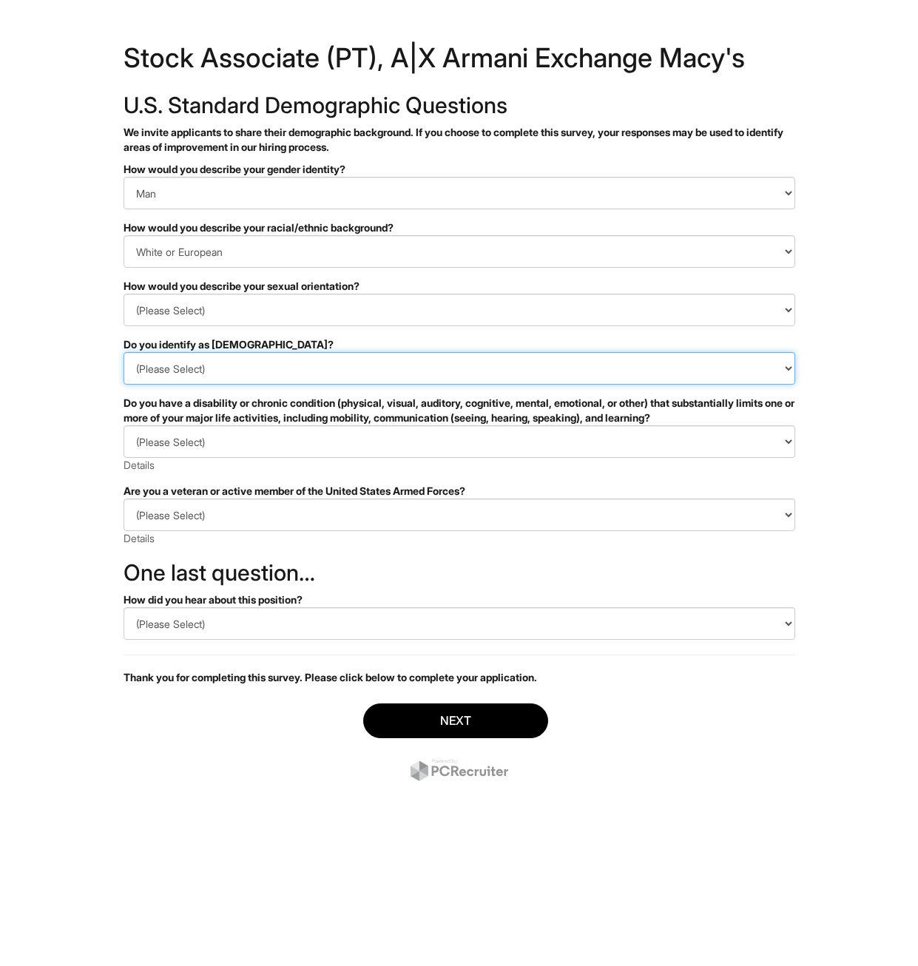
click at [258, 376] on select "(Please Select) Yes No I prefer to self-describe I don't wish to answer" at bounding box center [460, 368] width 672 height 33
select select "No"
click at [124, 352] on select "(Please Select) Yes No I prefer to self-describe I don't wish to answer" at bounding box center [460, 368] width 672 height 33
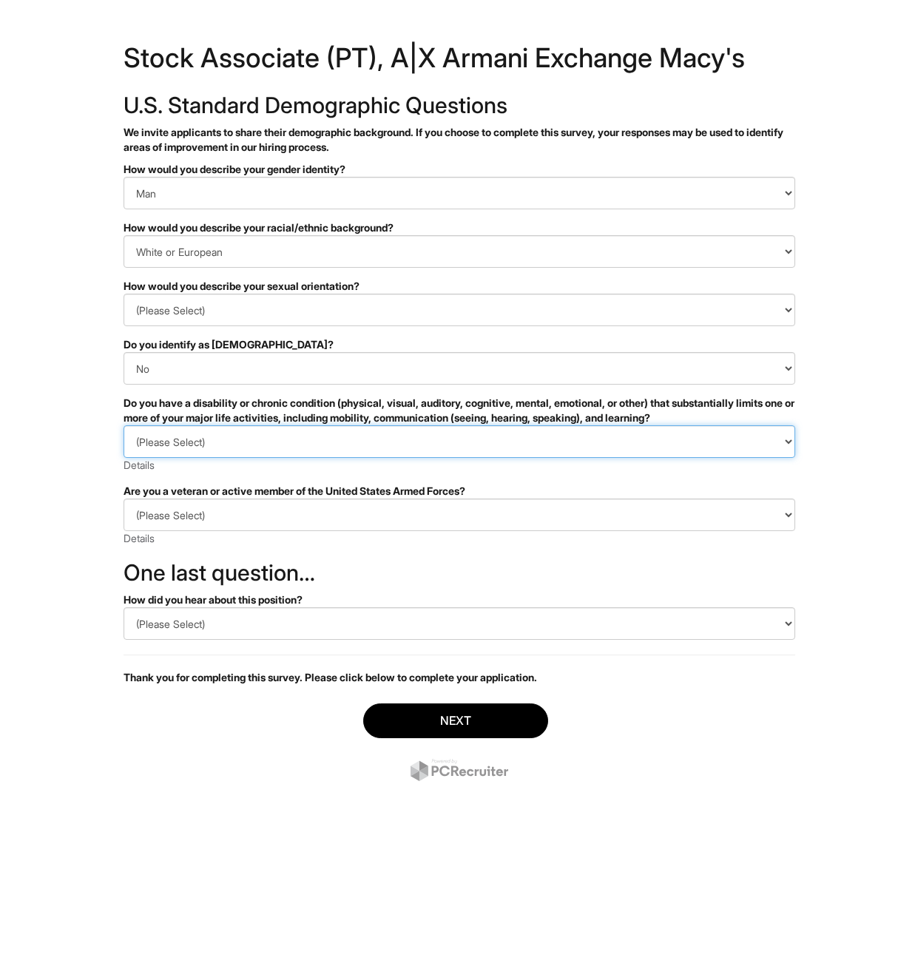
click at [241, 450] on select "(Please Select) YES, I HAVE A DISABILITY (or previously had a disability) NO, I…" at bounding box center [460, 441] width 672 height 33
select select "NO, I DON'T HAVE A DISABILITY"
click at [124, 425] on select "(Please Select) YES, I HAVE A DISABILITY (or previously had a disability) NO, I…" at bounding box center [460, 441] width 672 height 33
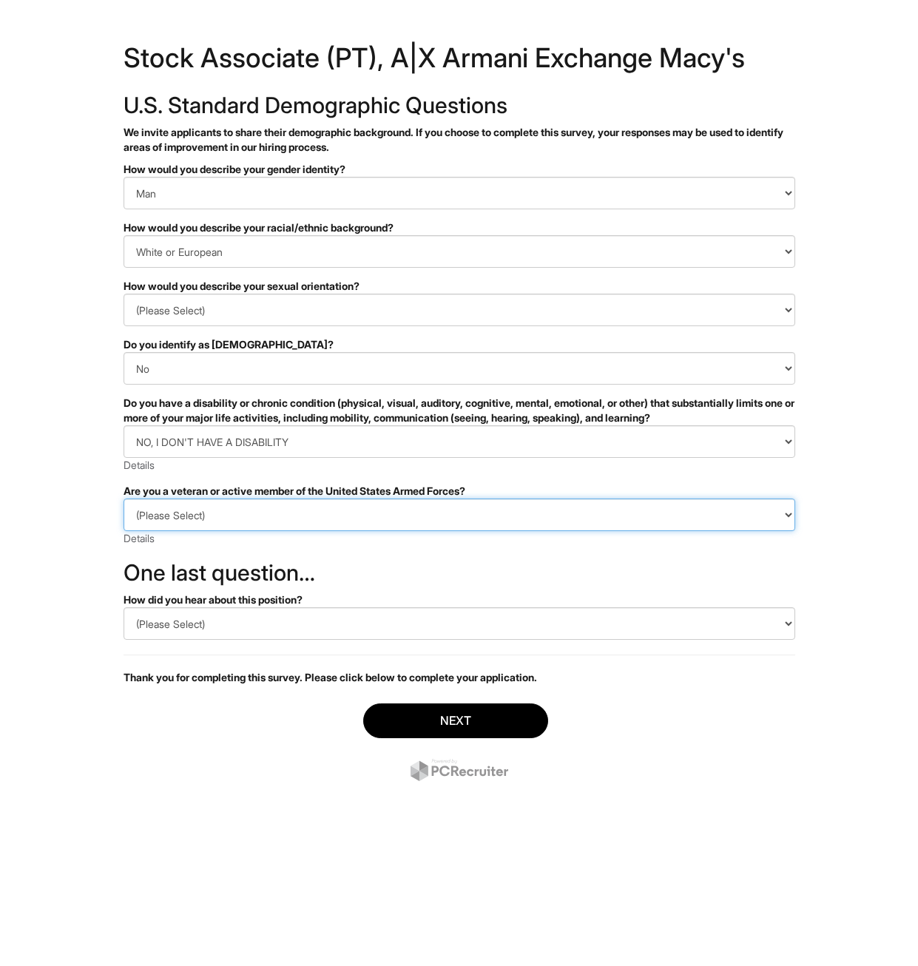
click at [234, 507] on select "(Please Select) I IDENTIFY AS ONE OR MORE OF THE CLASSIFICATIONS OF PROTECTED V…" at bounding box center [460, 515] width 672 height 33
select select "I AM NOT A PROTECTED VETERAN"
click at [124, 499] on select "(Please Select) I IDENTIFY AS ONE OR MORE OF THE CLASSIFICATIONS OF PROTECTED V…" at bounding box center [460, 515] width 672 height 33
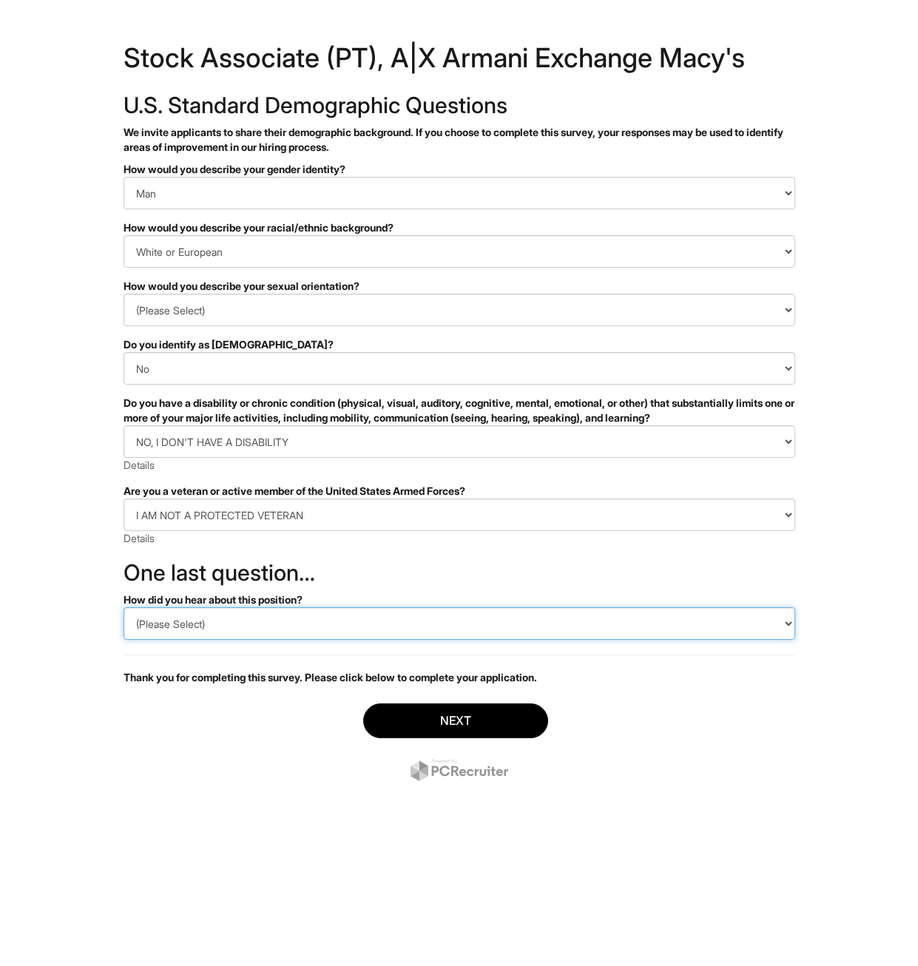
click at [251, 613] on select "(Please Select) CareerBuilder Indeed LinkedIn Monster Referral Other" at bounding box center [460, 624] width 672 height 33
select select "LinkedIn"
click at [124, 608] on select "(Please Select) CareerBuilder Indeed LinkedIn Monster Referral Other" at bounding box center [460, 624] width 672 height 33
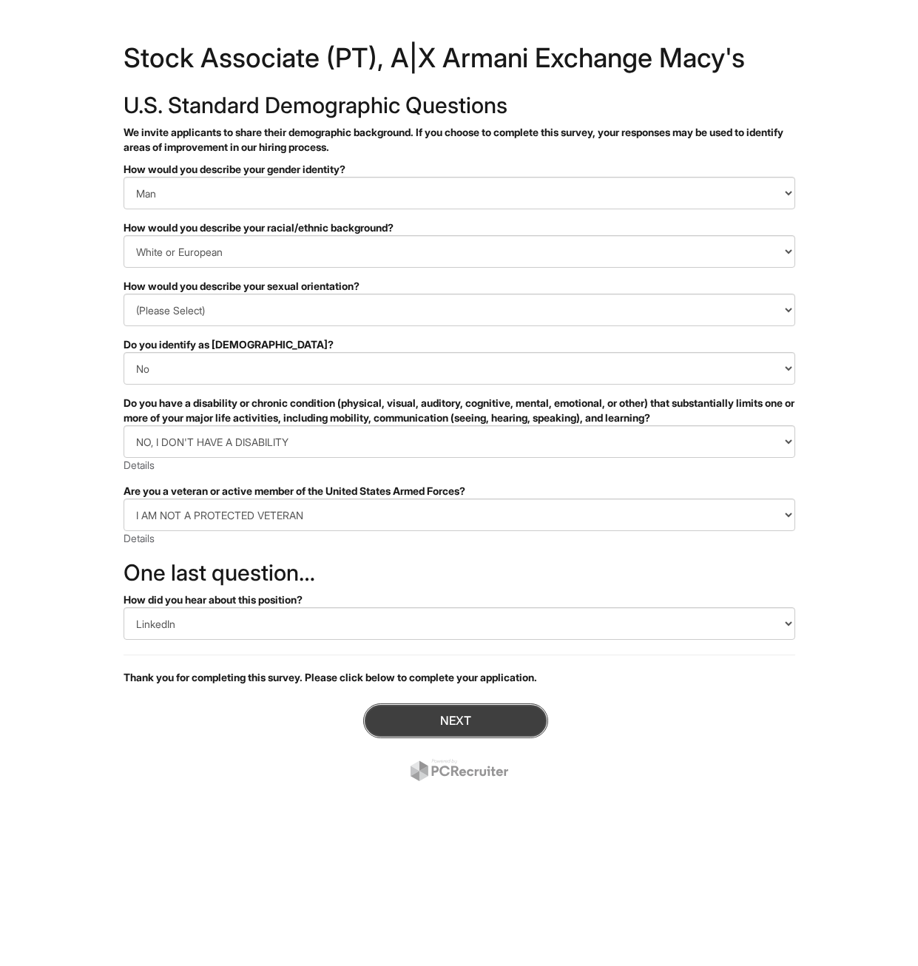
click at [408, 709] on button "Next" at bounding box center [455, 721] width 185 height 35
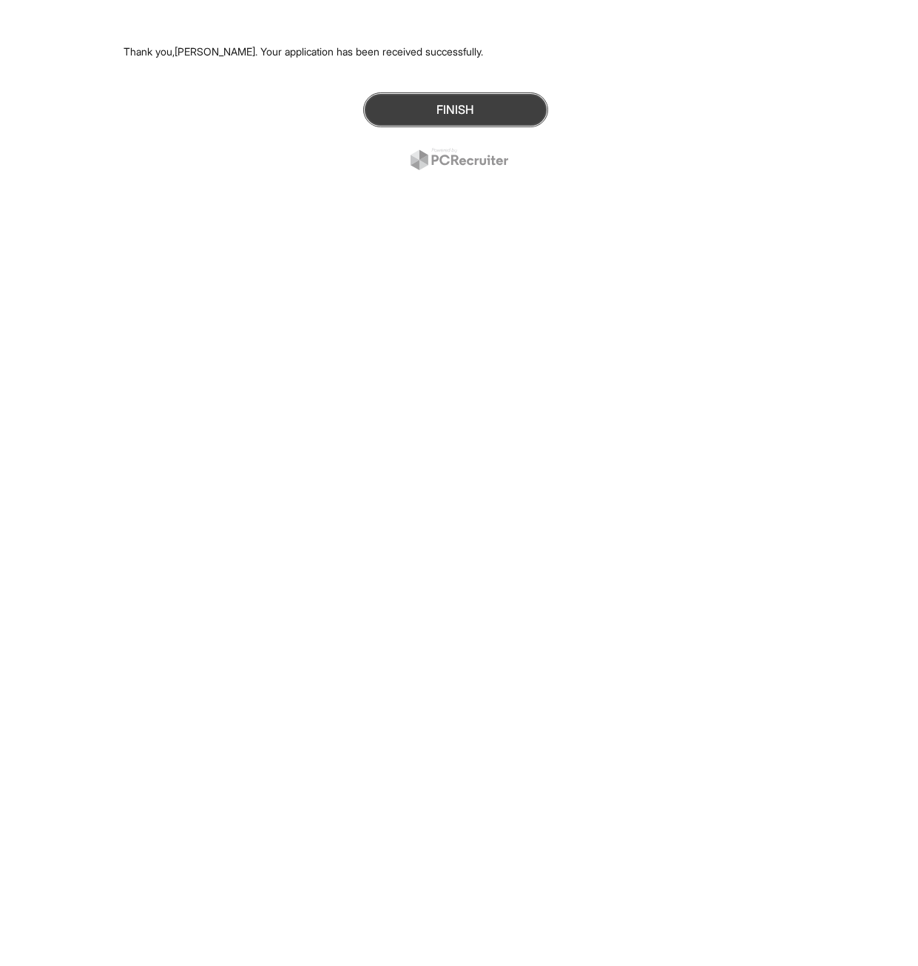
click at [496, 98] on button "Finish" at bounding box center [455, 109] width 185 height 35
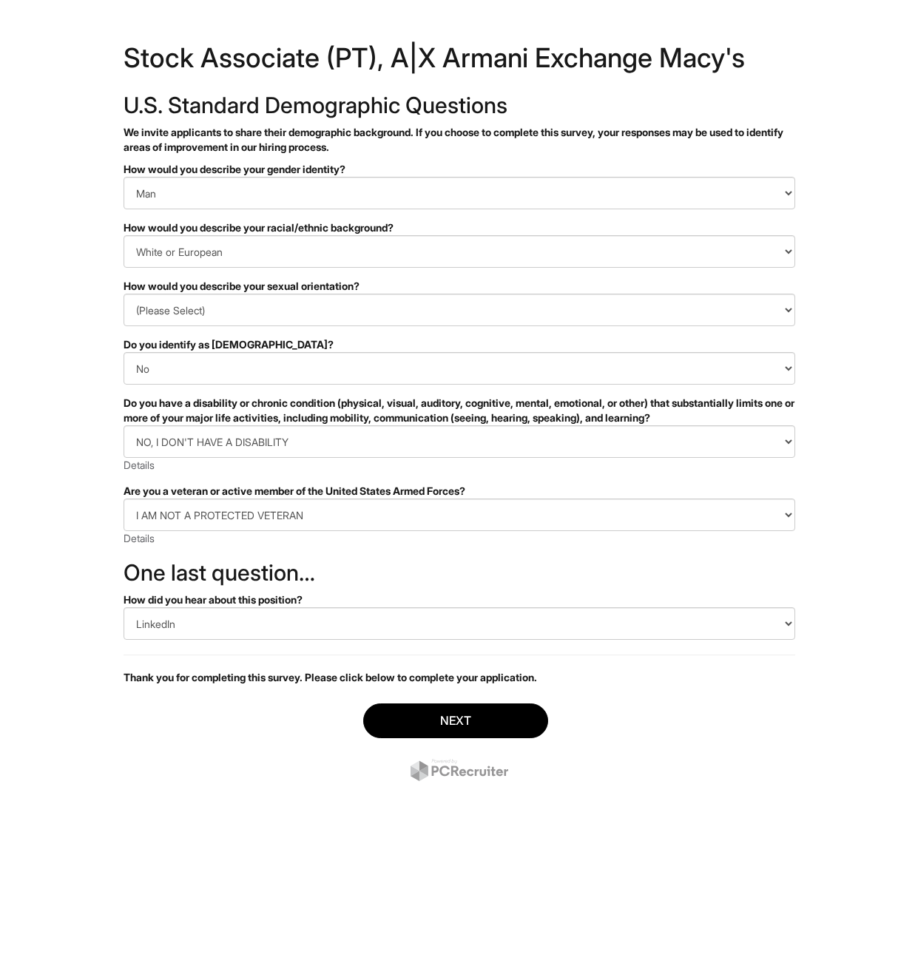
select select "Man"
select select "White or European"
select select "Heterosexual"
select select "No"
select select "NO, I DON'T HAVE A DISABILITY"
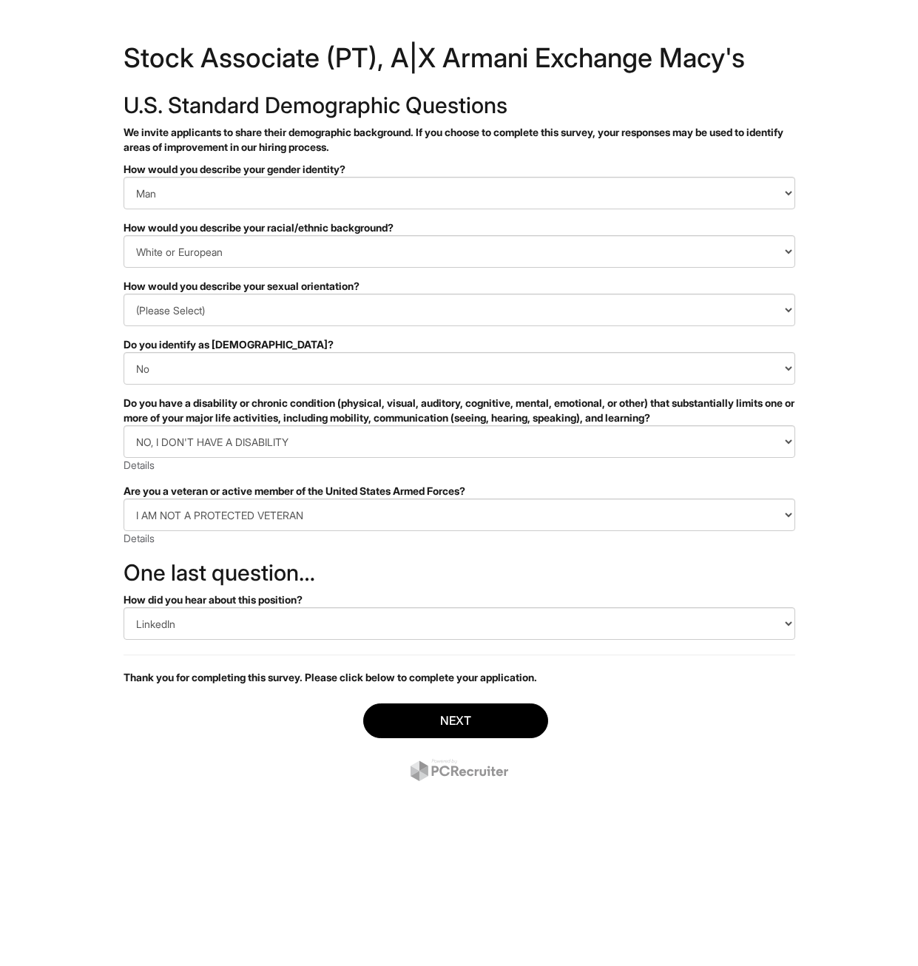
select select "I AM NOT A PROTECTED VETERAN"
select select "LinkedIn"
click at [482, 710] on button "Next" at bounding box center [455, 721] width 185 height 35
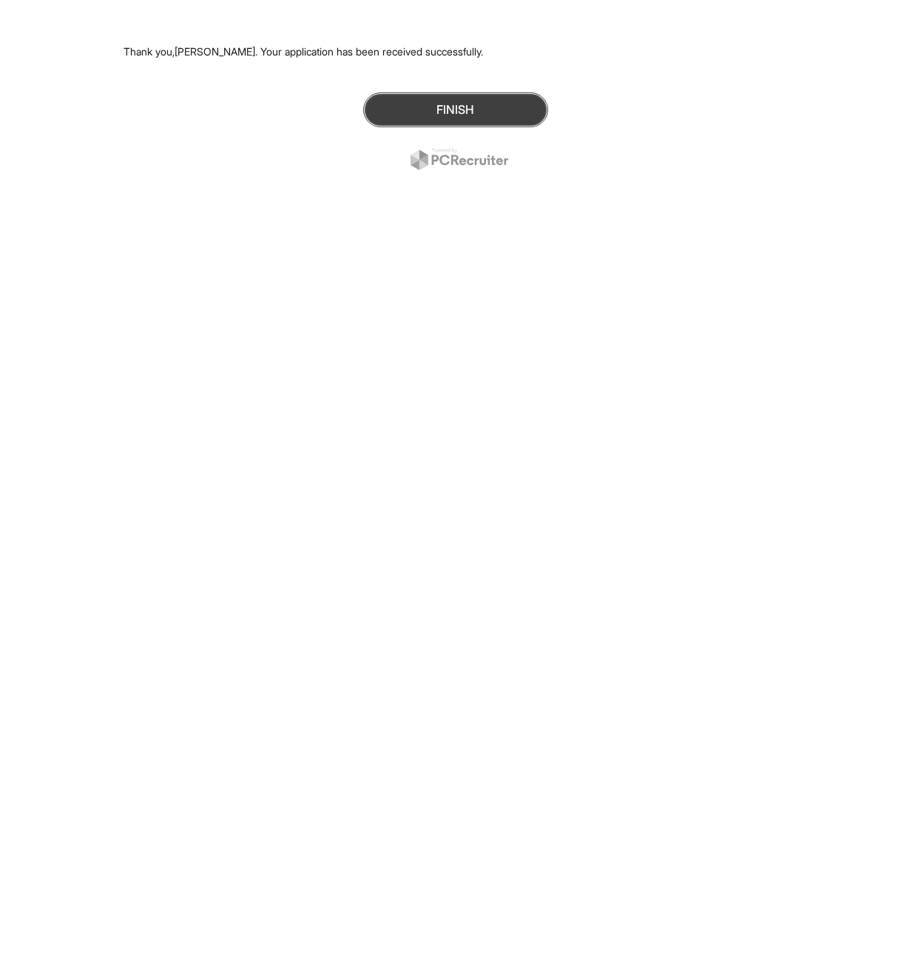
click at [486, 122] on button "Finish" at bounding box center [455, 109] width 185 height 35
